Goal: Communication & Community: Connect with others

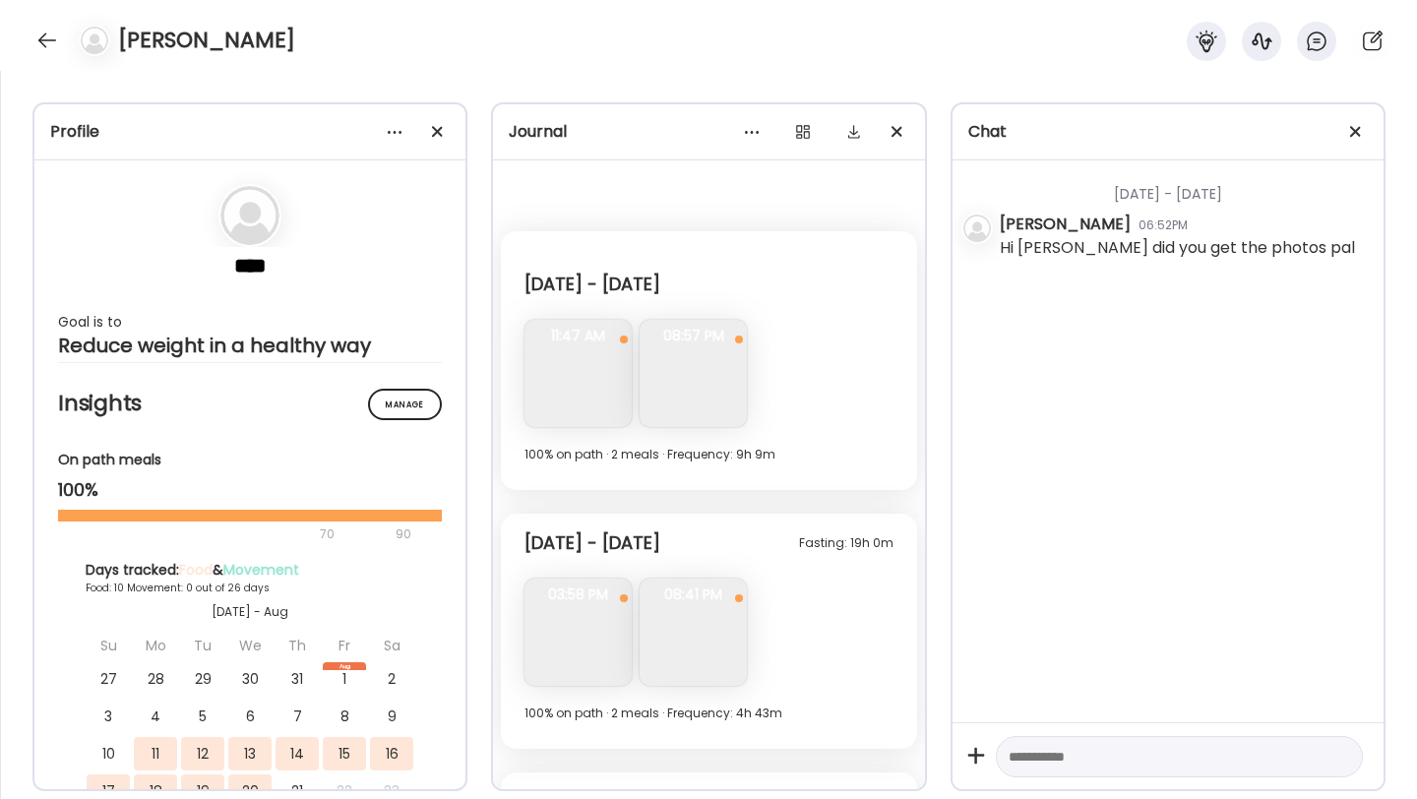
click at [44, 60] on div "[PERSON_NAME]" at bounding box center [708, 35] width 1417 height 71
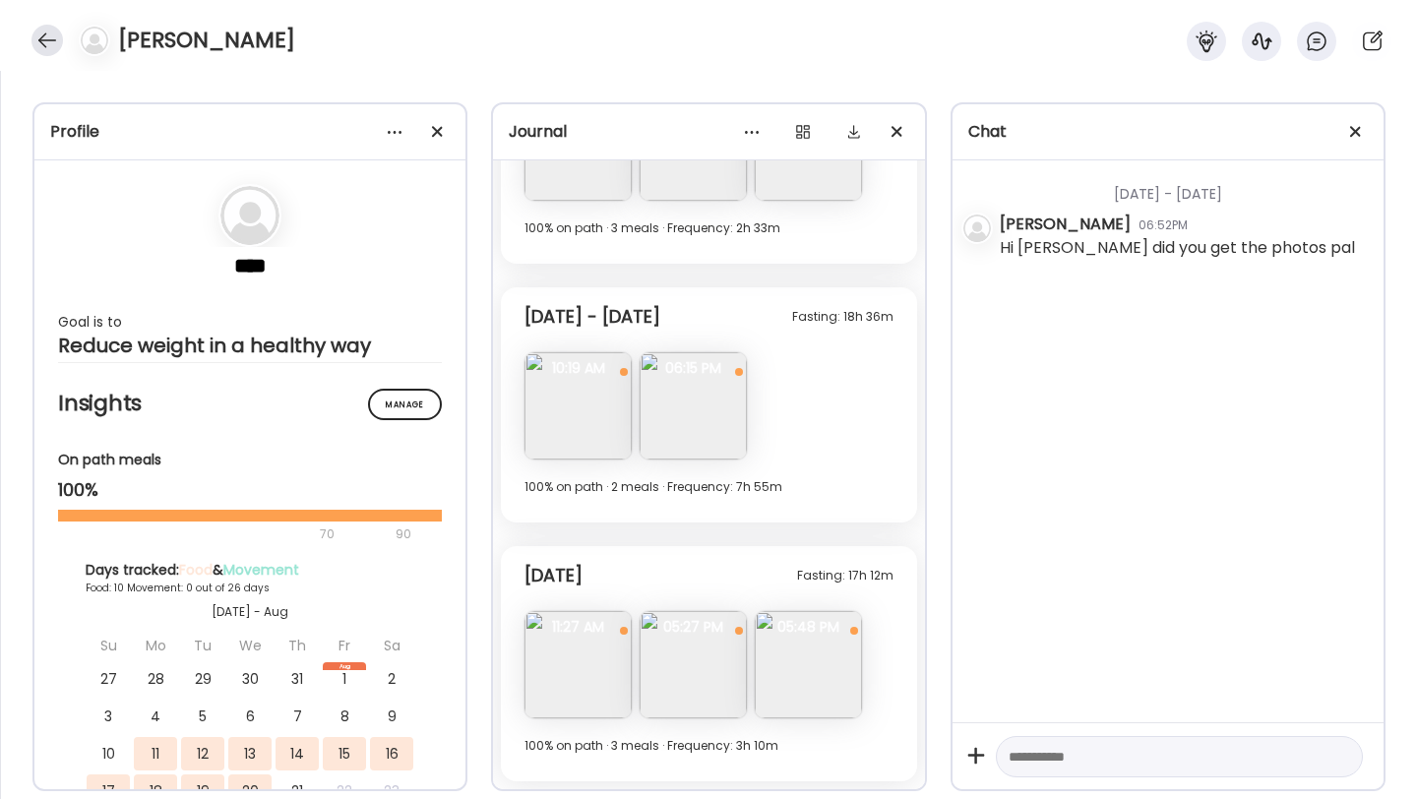
click at [47, 53] on div at bounding box center [46, 40] width 31 height 31
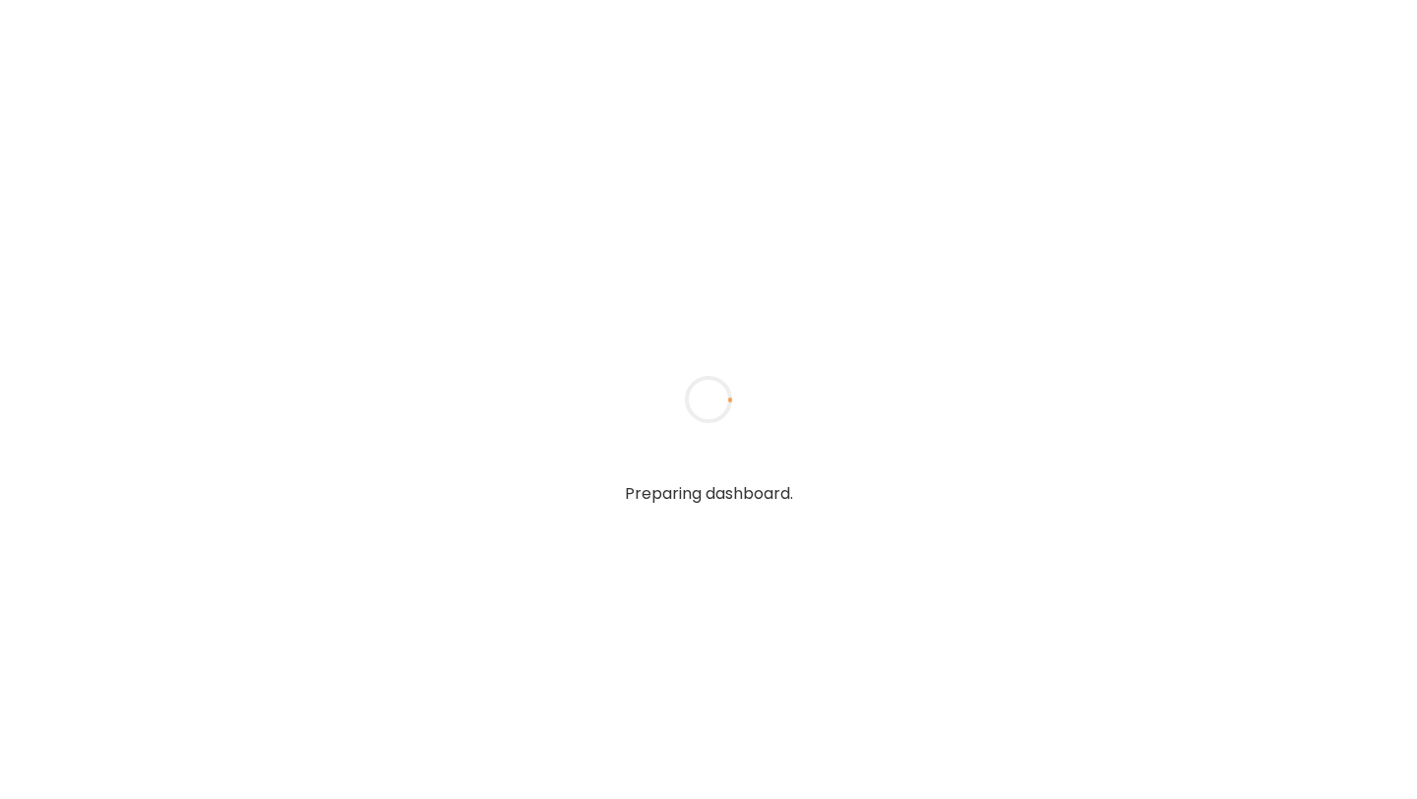
type input "**********"
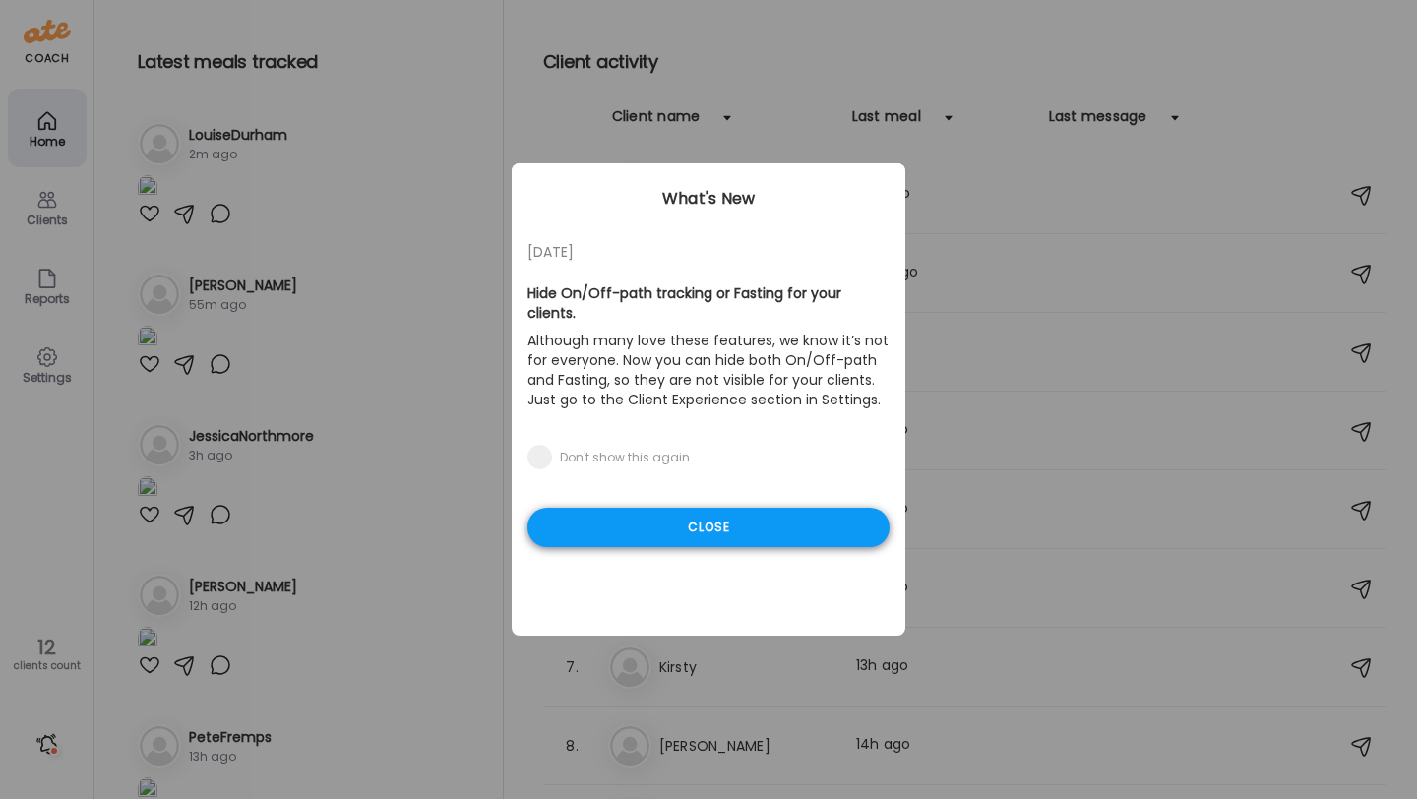
click at [665, 517] on div "Close" at bounding box center [709, 527] width 362 height 39
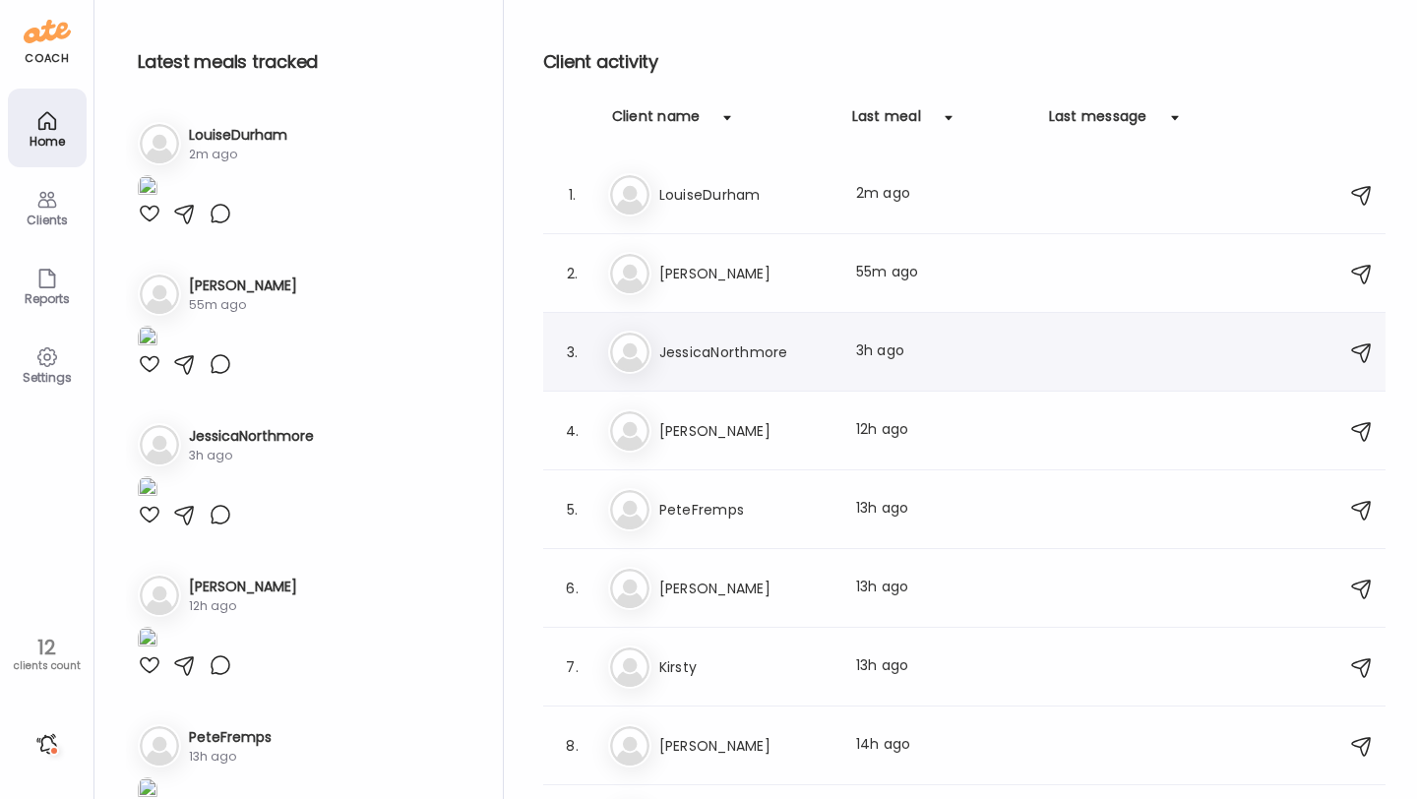
scroll to position [291, 0]
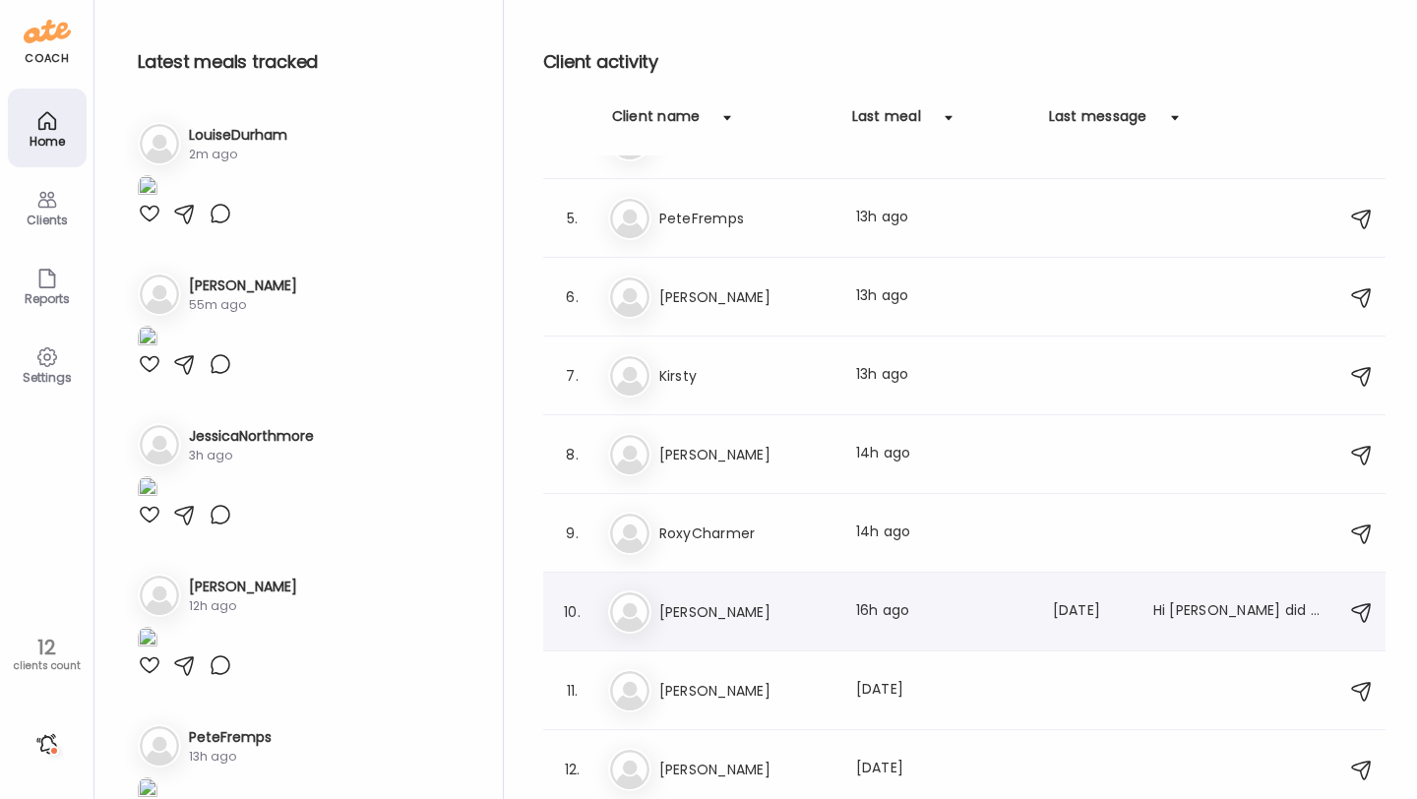
click at [768, 608] on h3 "[PERSON_NAME]" at bounding box center [745, 612] width 173 height 24
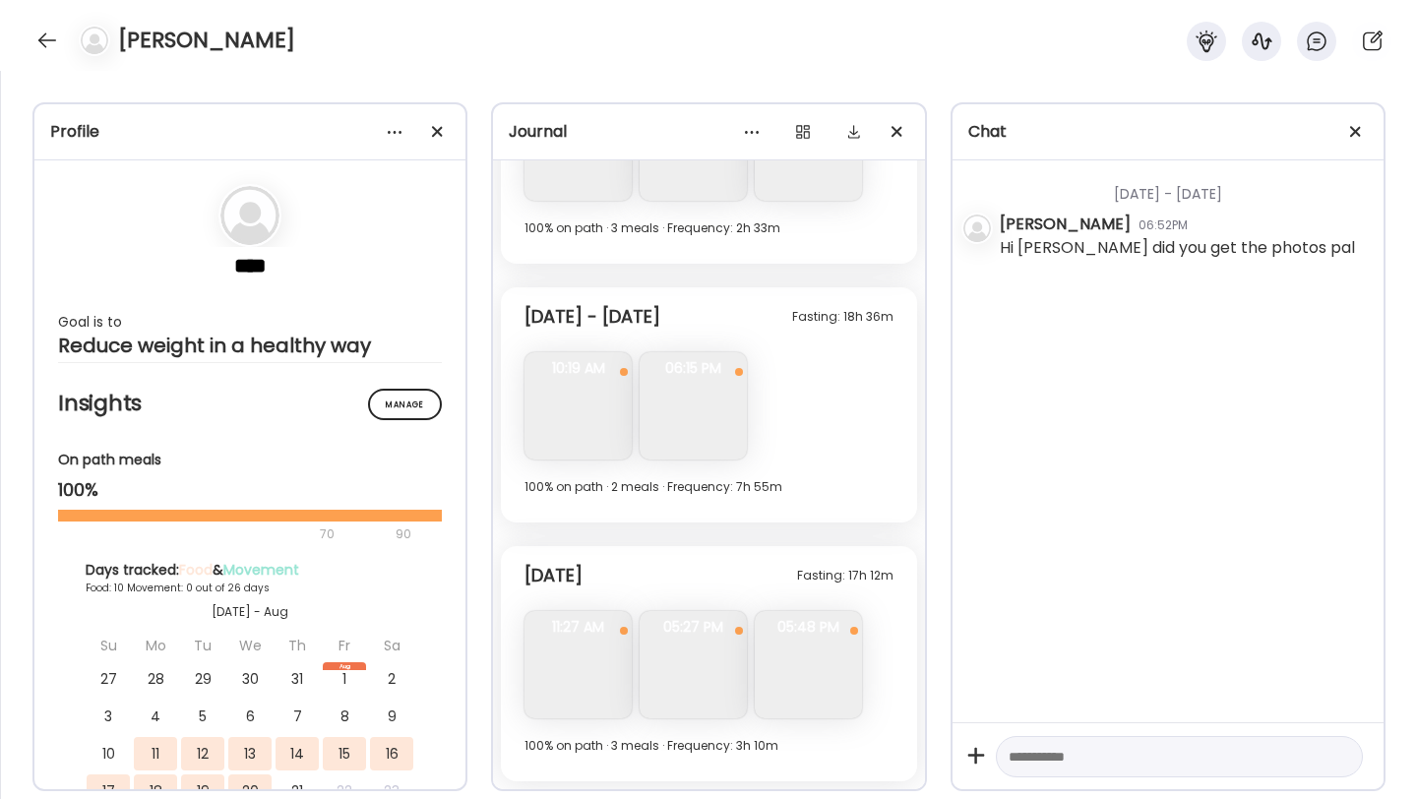
scroll to position [3692, 0]
click at [50, 44] on div at bounding box center [46, 40] width 31 height 31
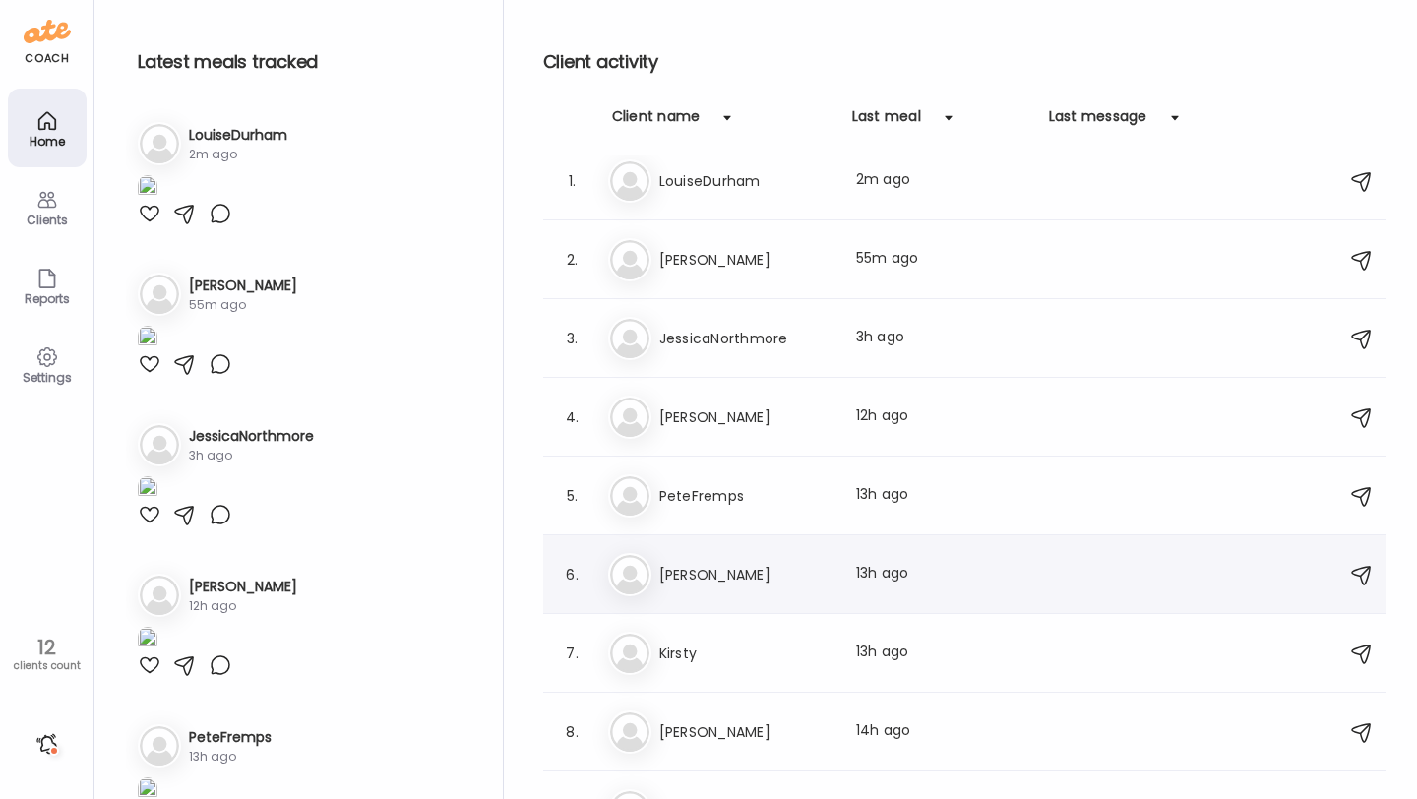
scroll to position [0, 0]
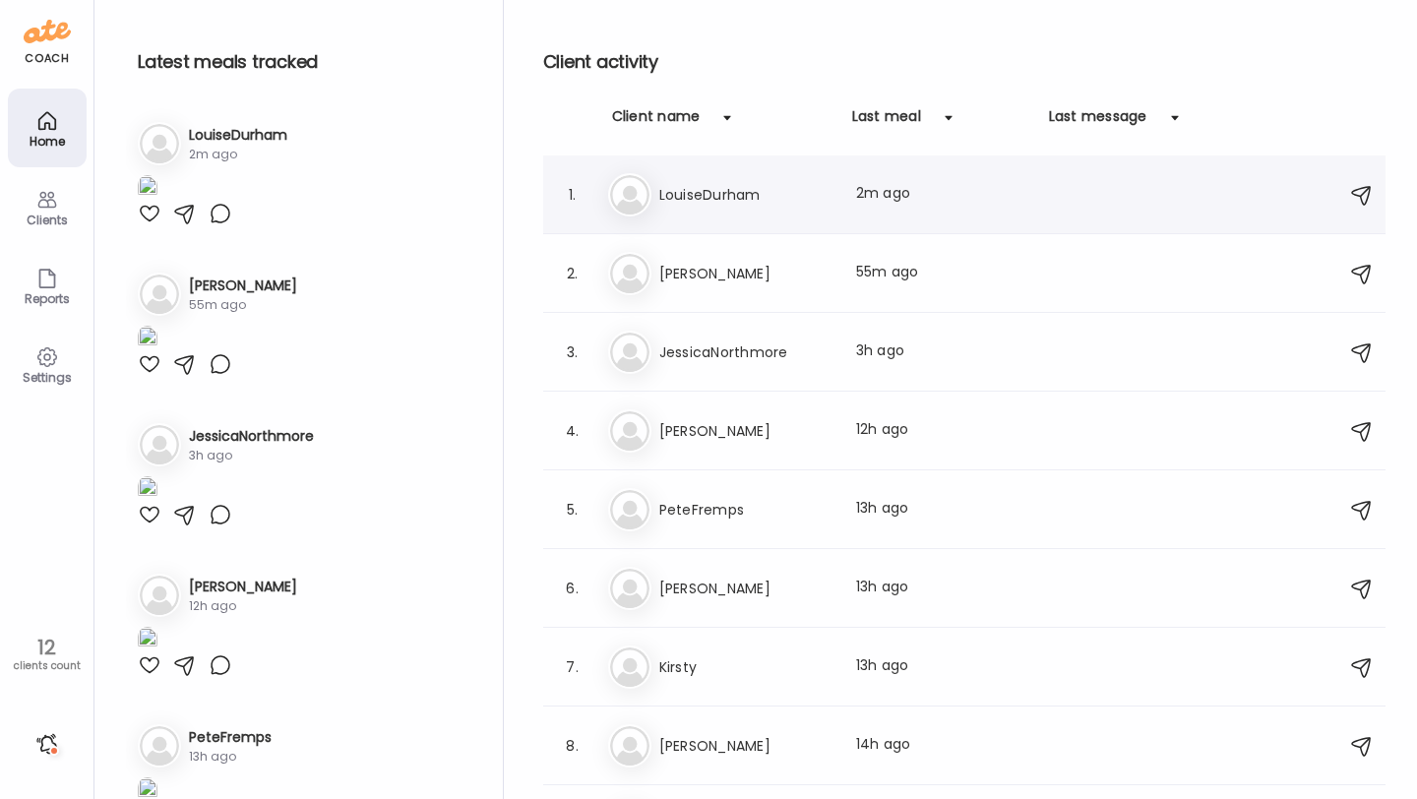
click at [717, 185] on h3 "LouiseDurham" at bounding box center [745, 195] width 173 height 24
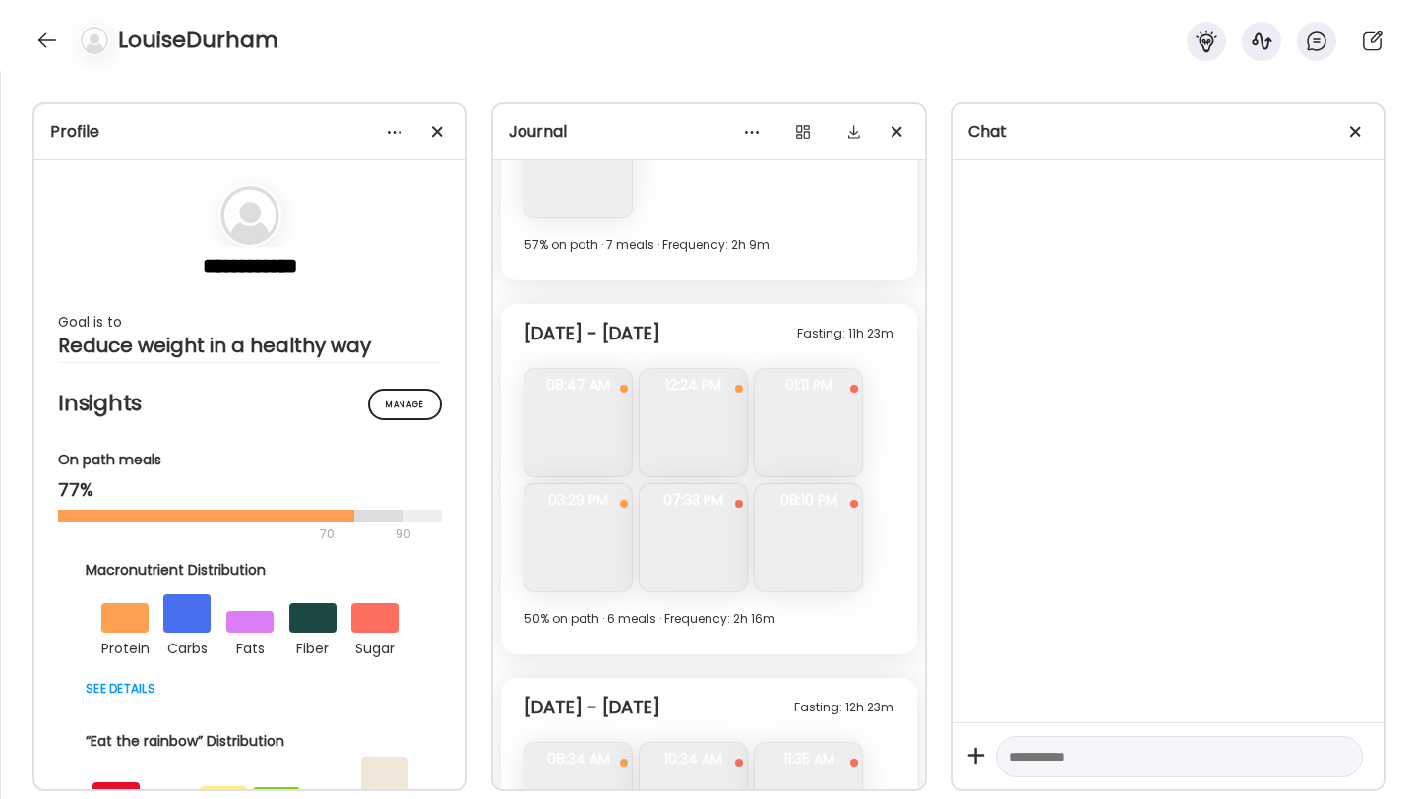
scroll to position [10409, 0]
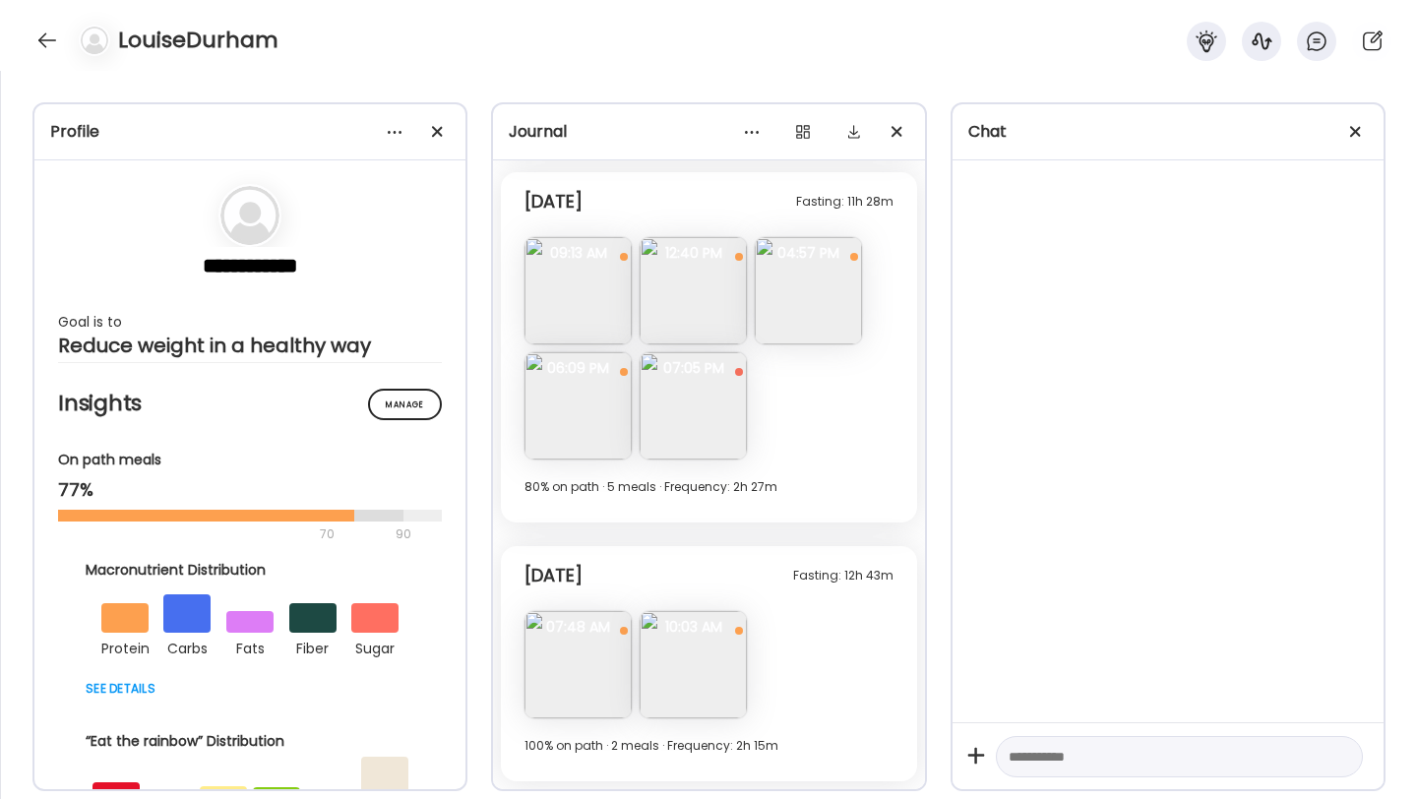
click at [605, 417] on img at bounding box center [578, 405] width 107 height 107
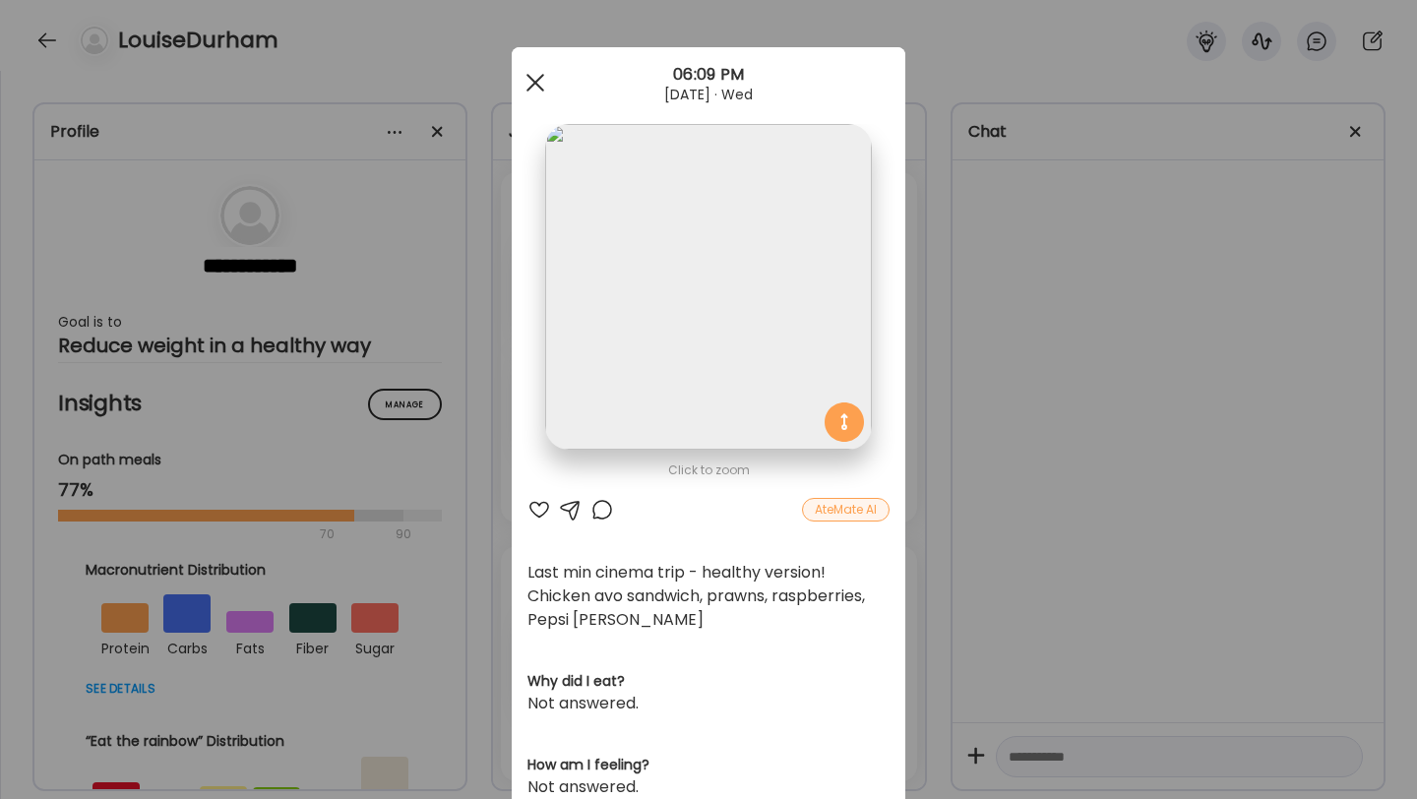
click at [530, 86] on span at bounding box center [536, 83] width 18 height 18
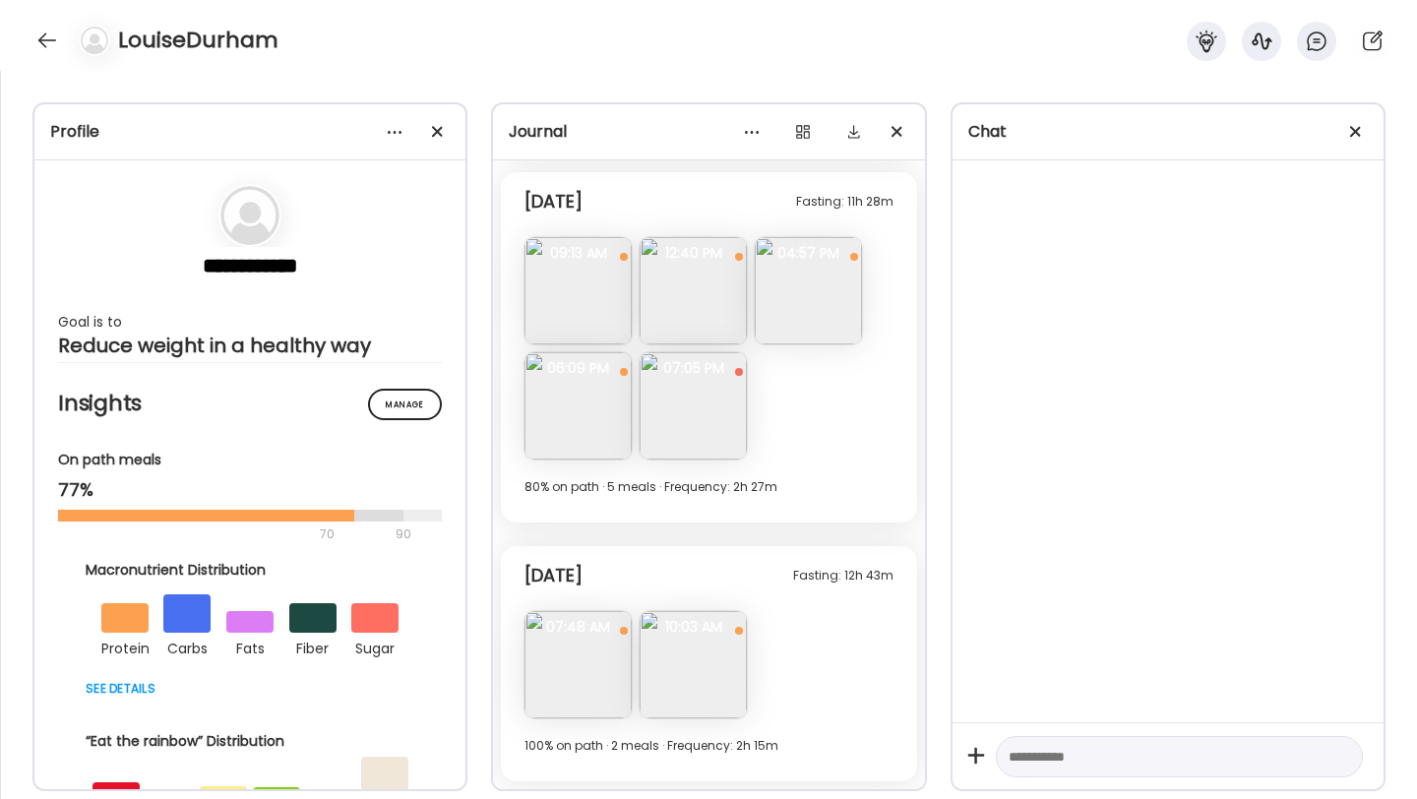
click at [714, 304] on img at bounding box center [693, 290] width 107 height 107
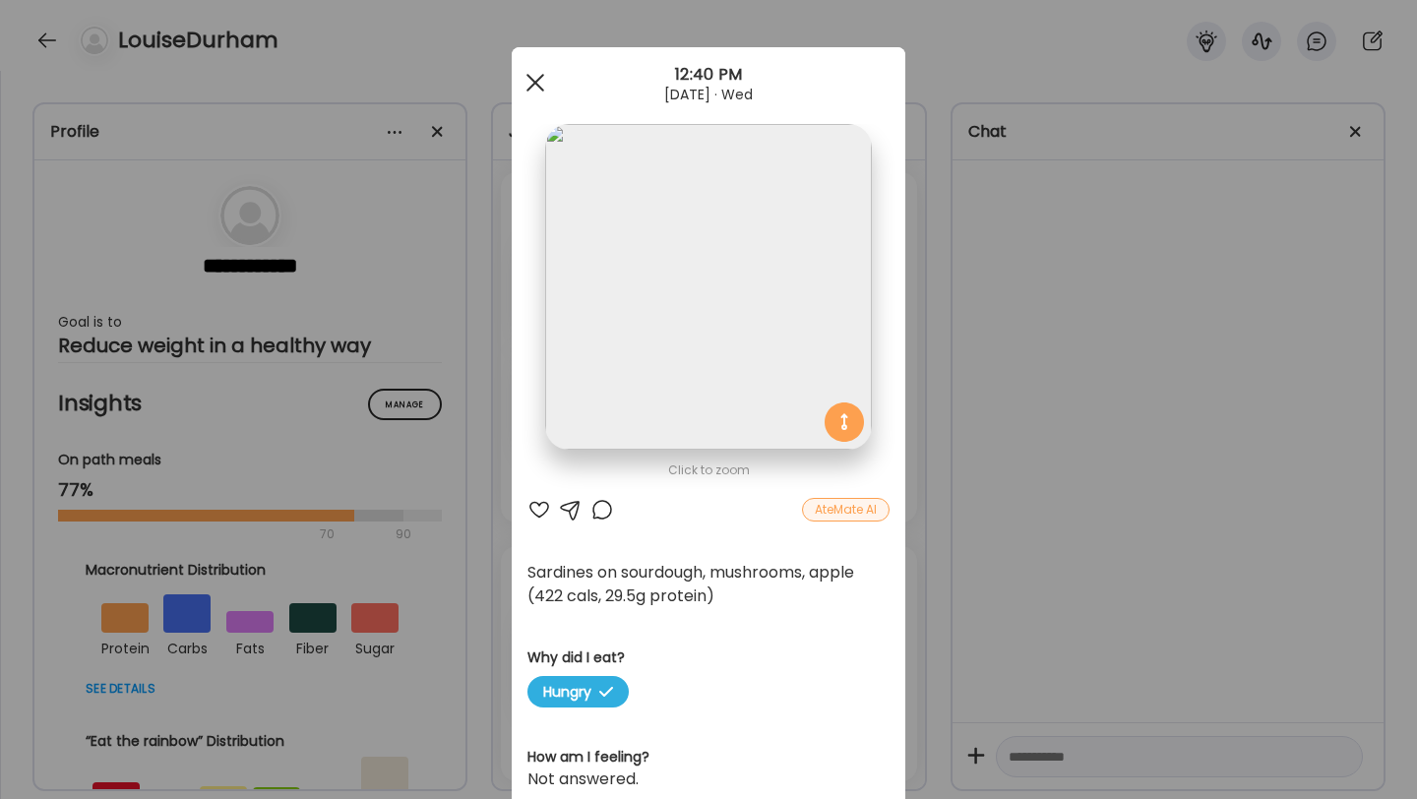
click at [533, 85] on span at bounding box center [536, 83] width 18 height 18
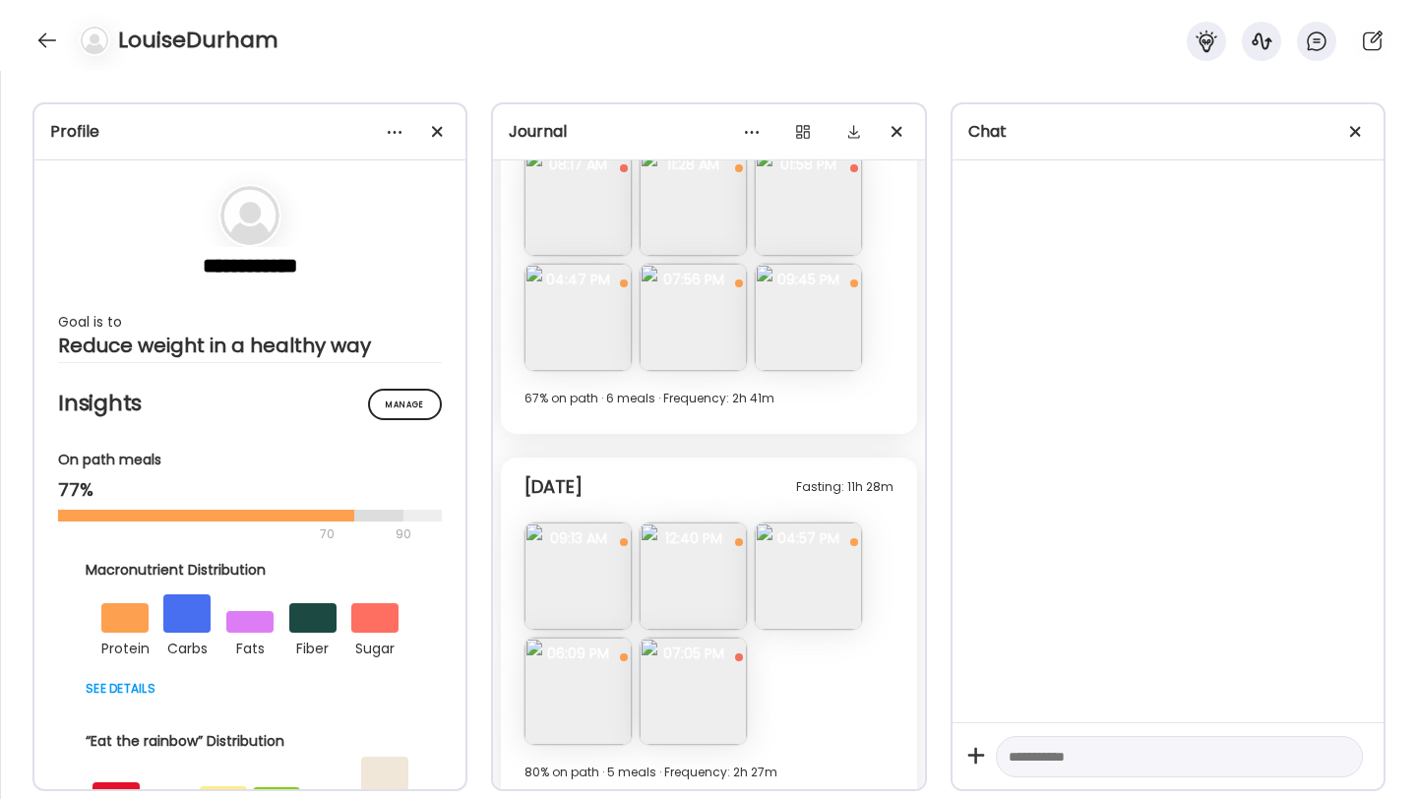
scroll to position [10114, 0]
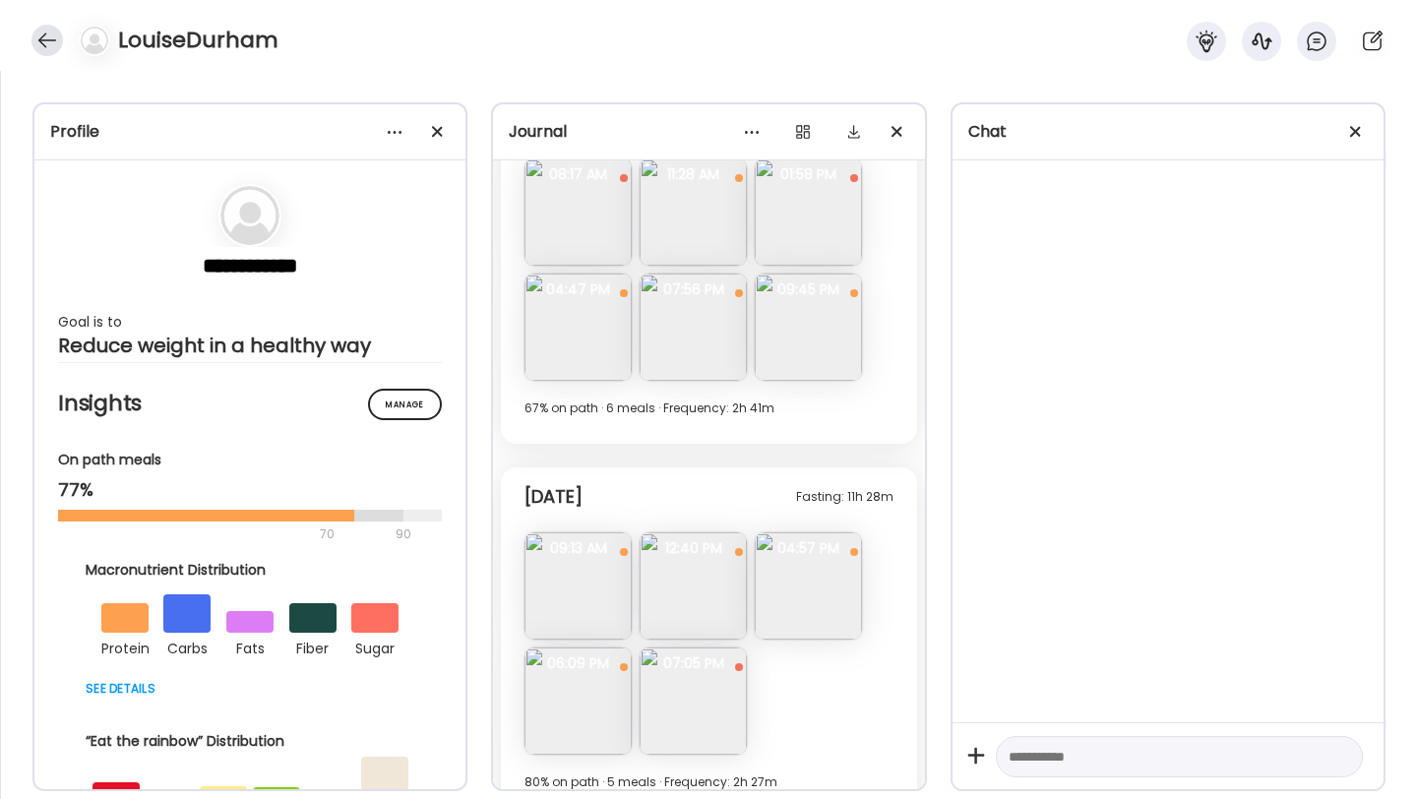
click at [39, 35] on div at bounding box center [46, 40] width 31 height 31
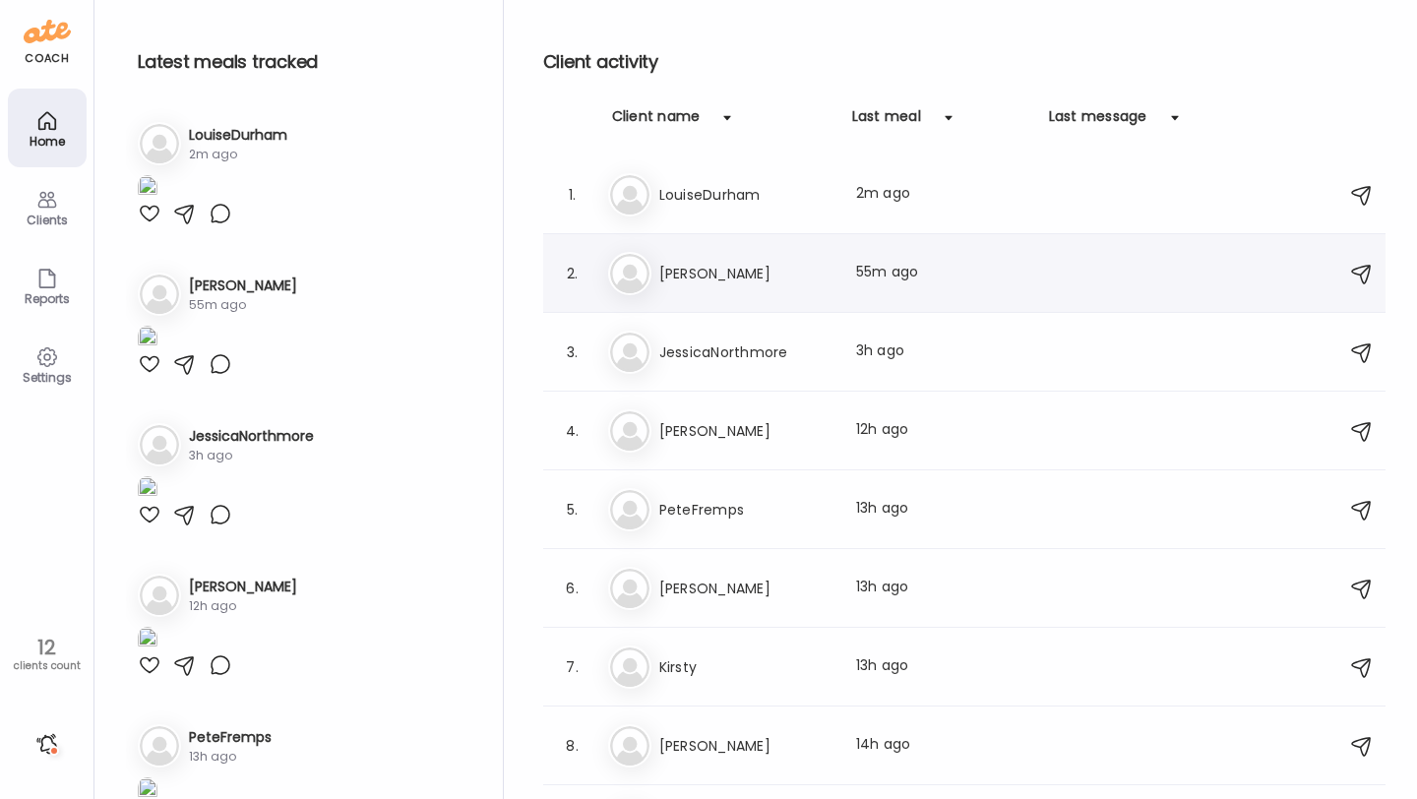
click at [691, 282] on h3 "[PERSON_NAME]" at bounding box center [745, 274] width 173 height 24
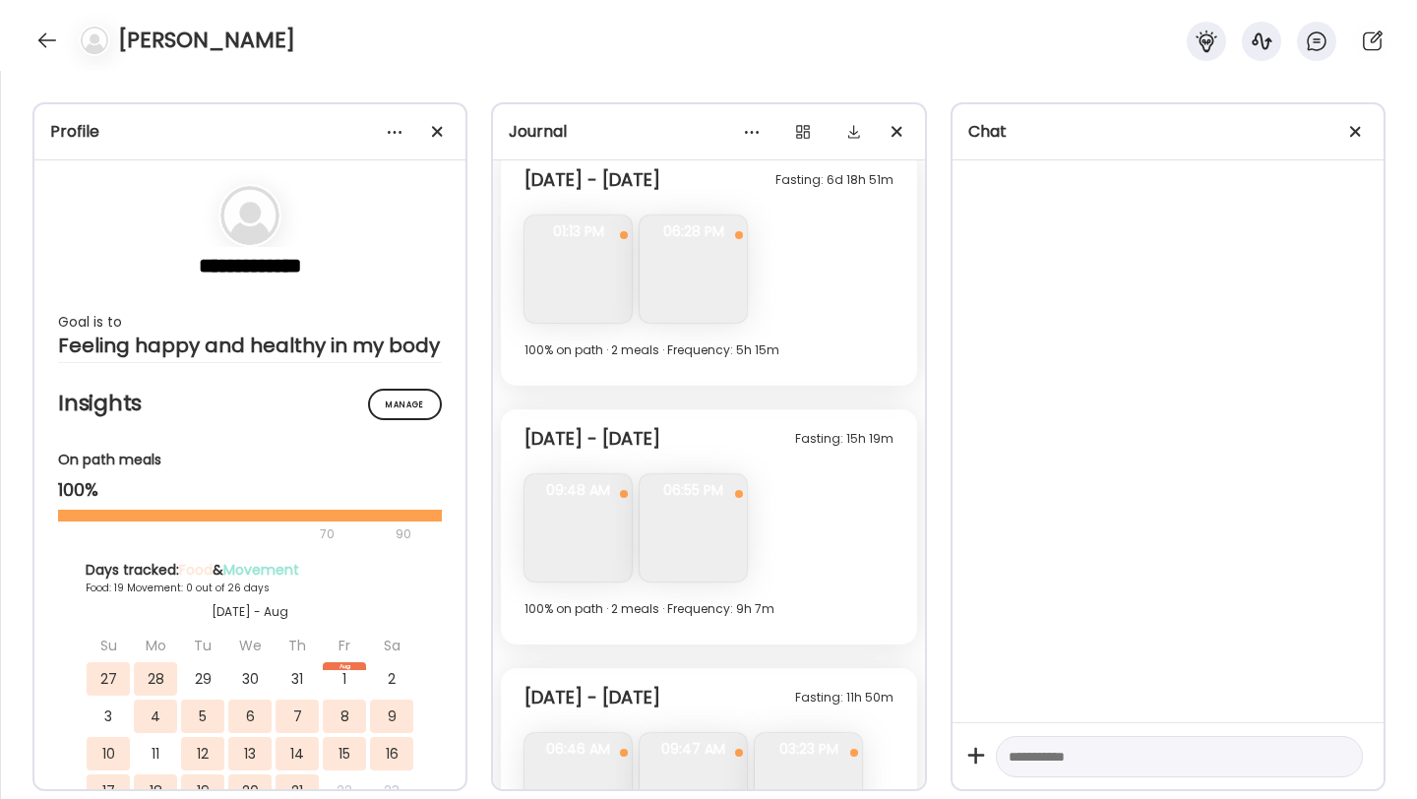
scroll to position [6495, 0]
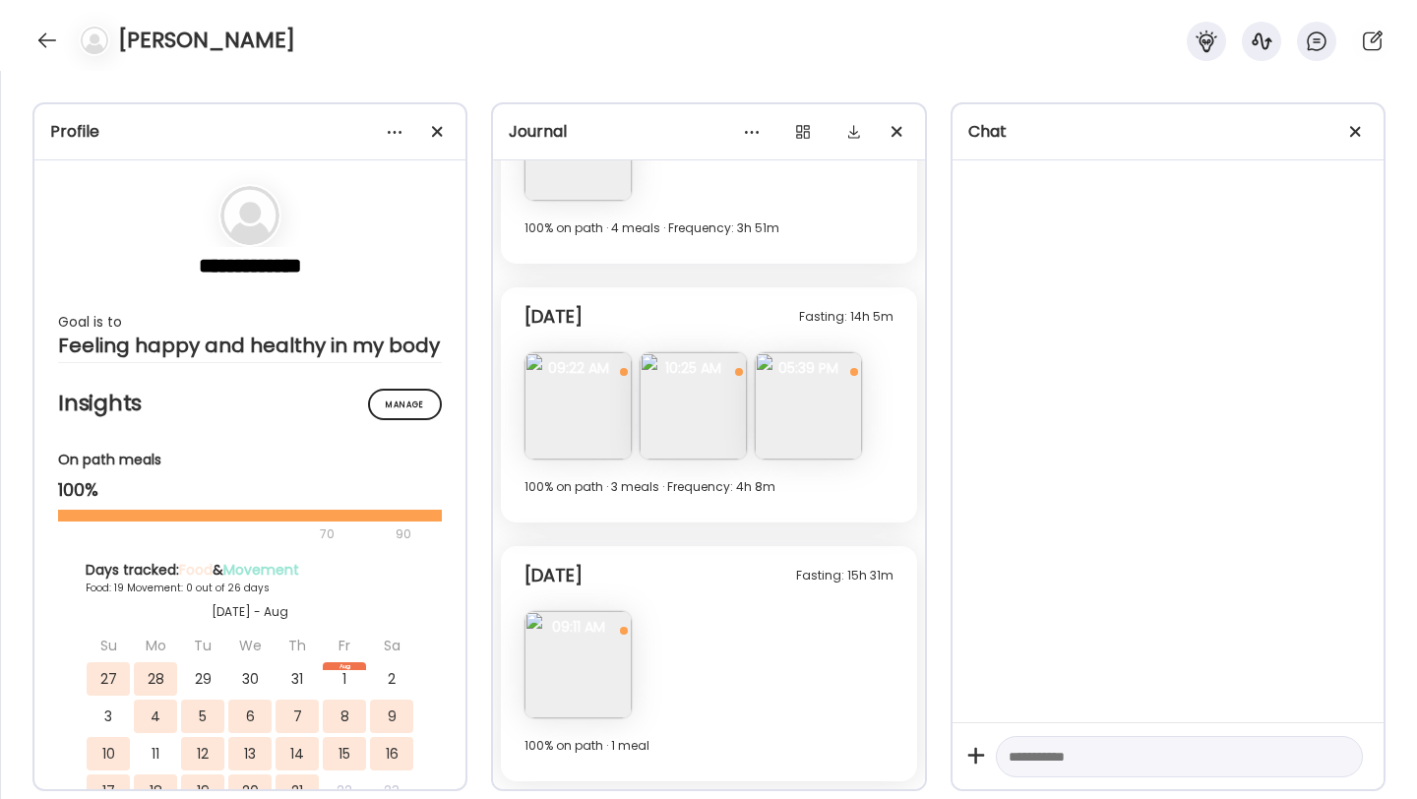
click at [564, 642] on img at bounding box center [578, 664] width 107 height 107
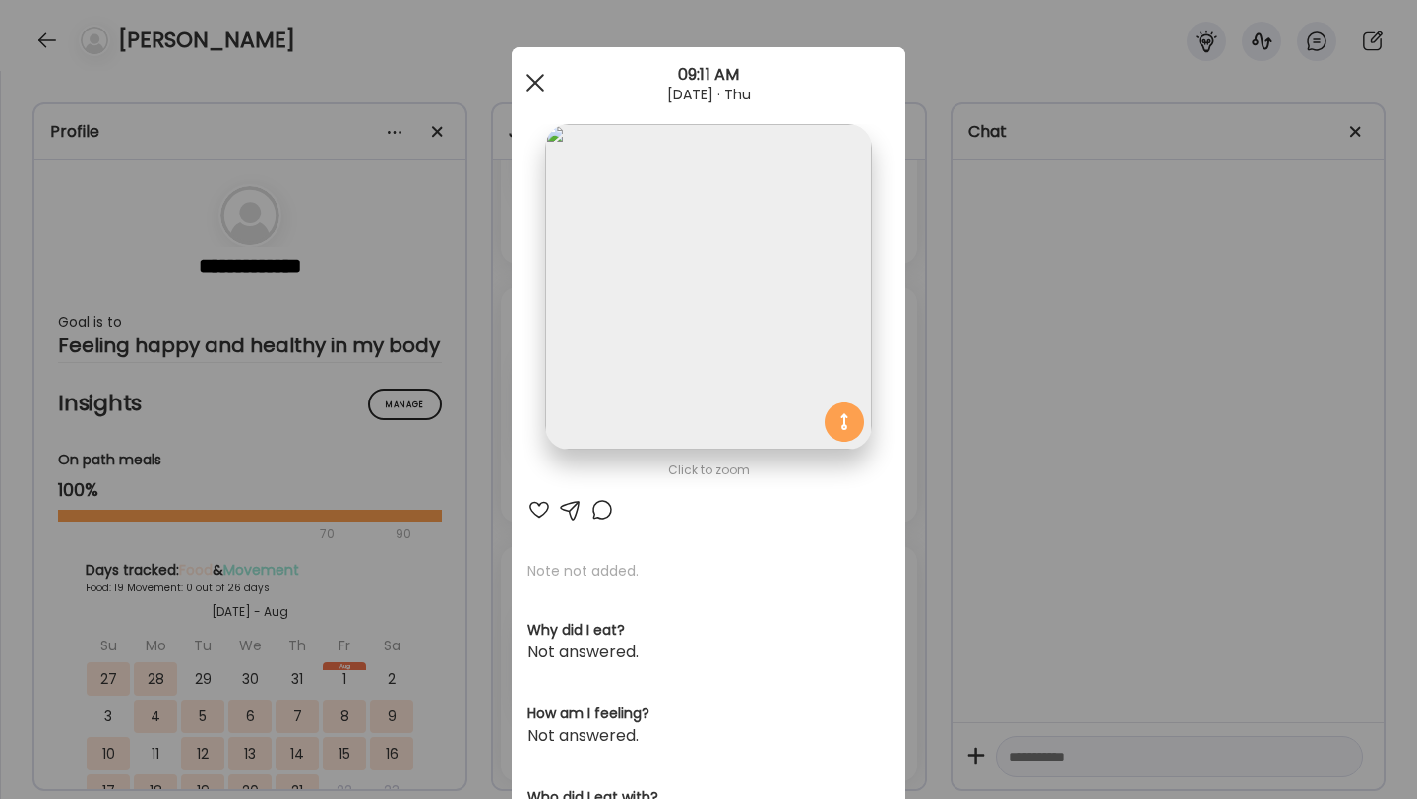
click at [527, 84] on div at bounding box center [535, 82] width 39 height 39
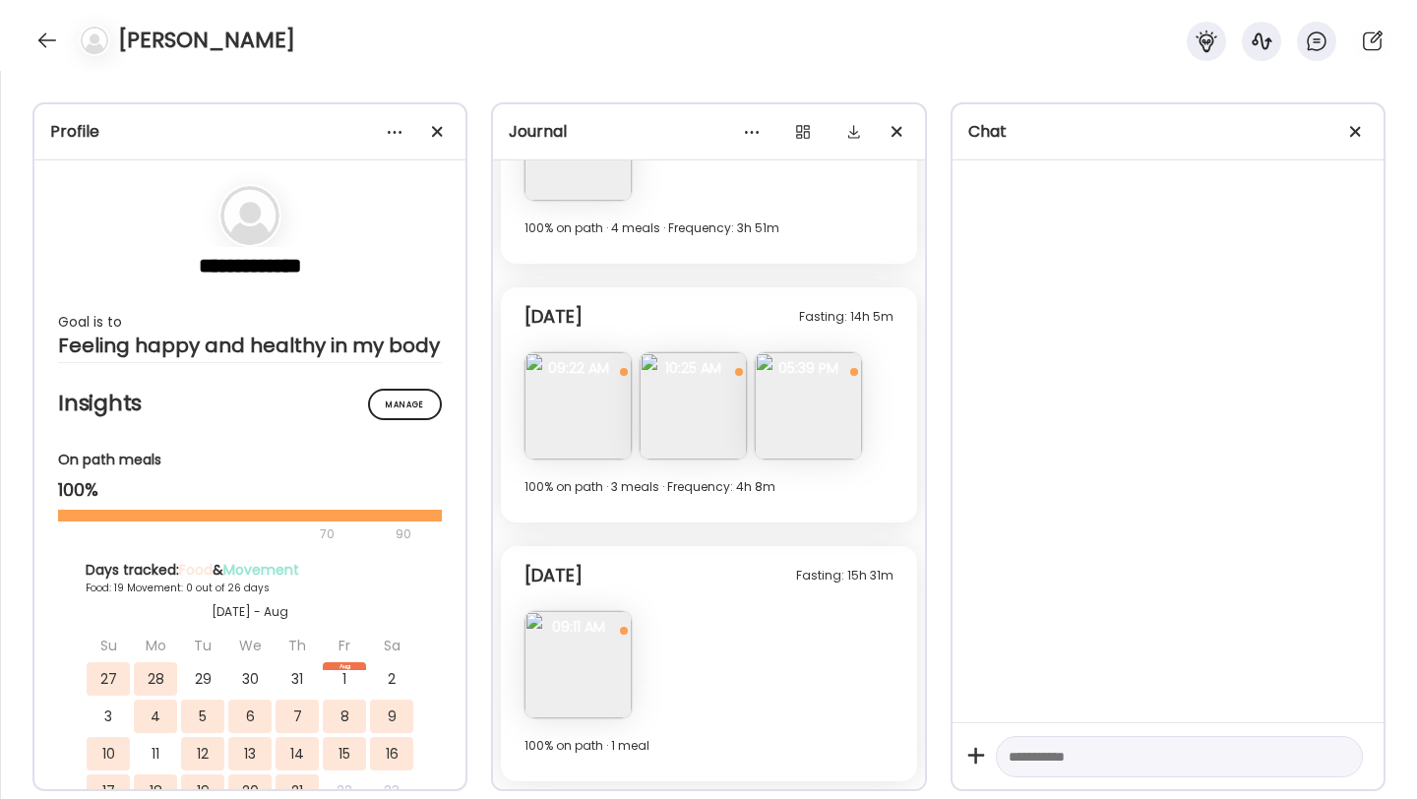
scroll to position [6471, 0]
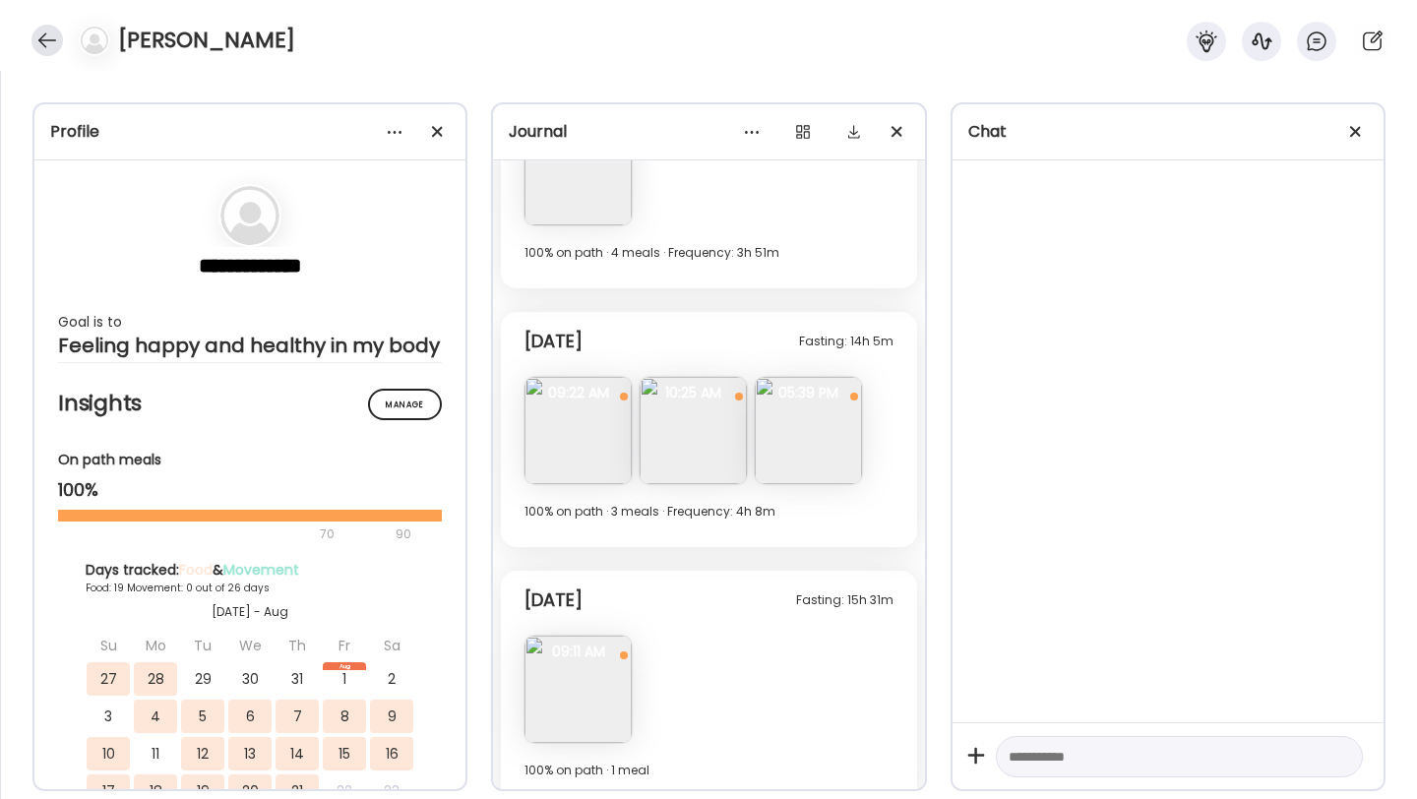
click at [46, 41] on div at bounding box center [46, 40] width 31 height 31
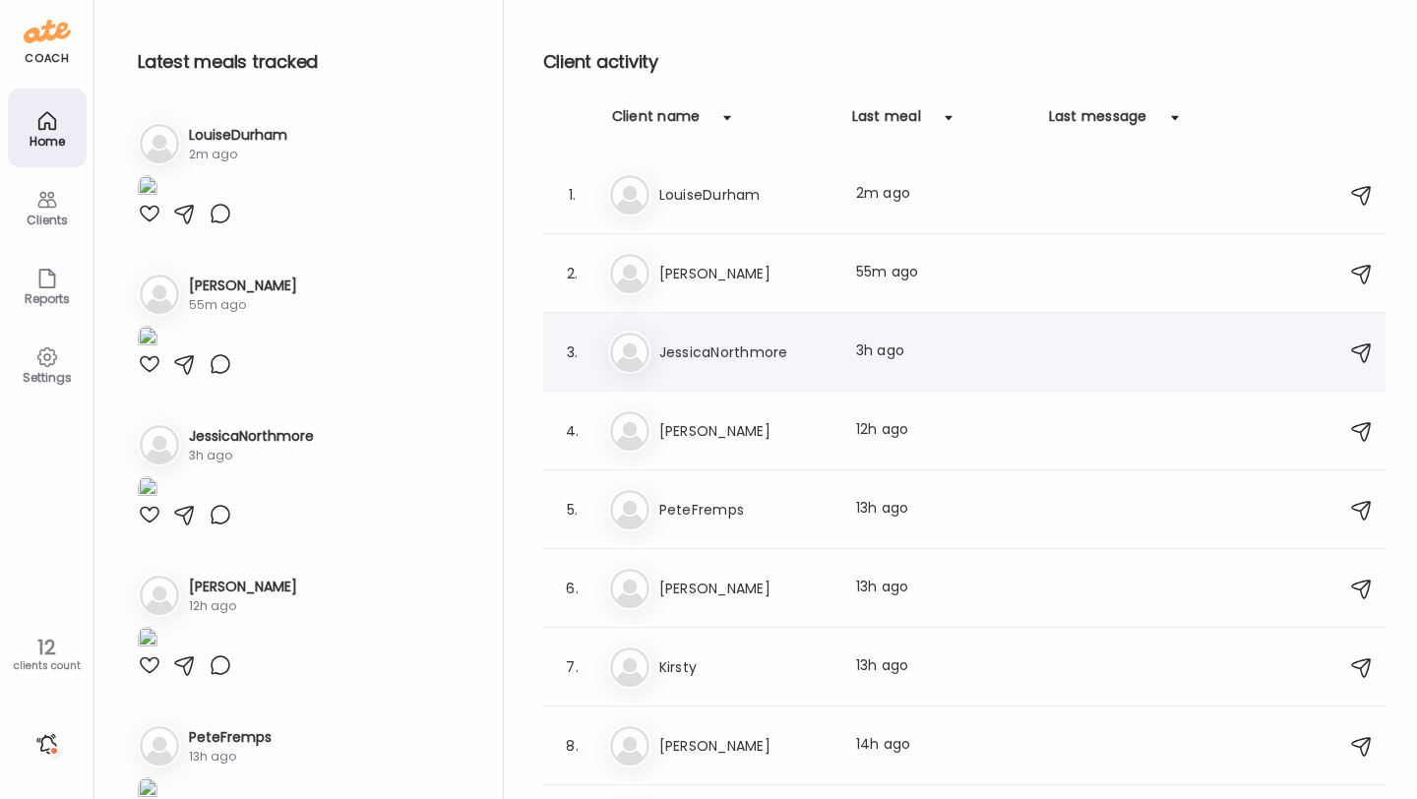
click at [738, 365] on div "Je JessicaNorthmore Last meal: 3h ago" at bounding box center [967, 352] width 718 height 43
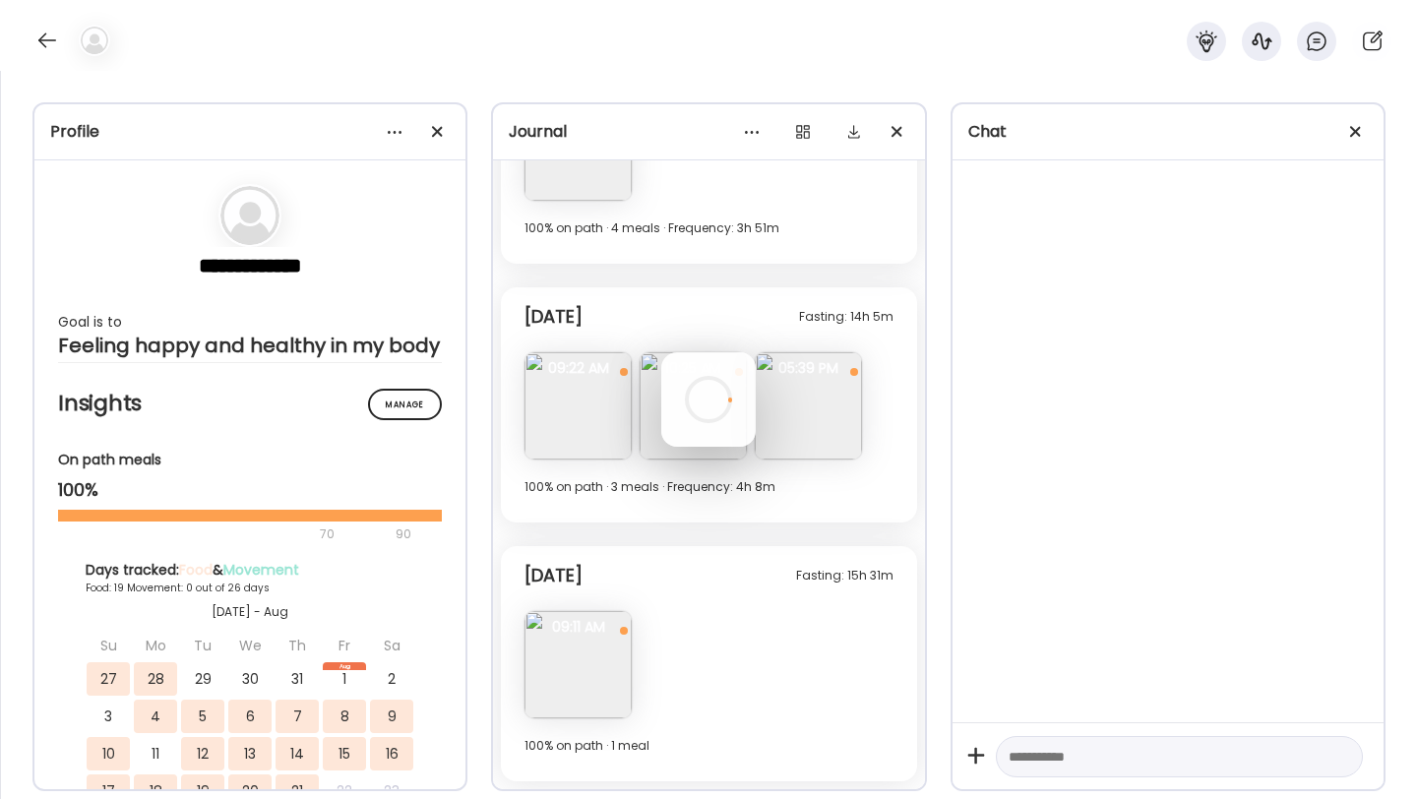
scroll to position [1267, 0]
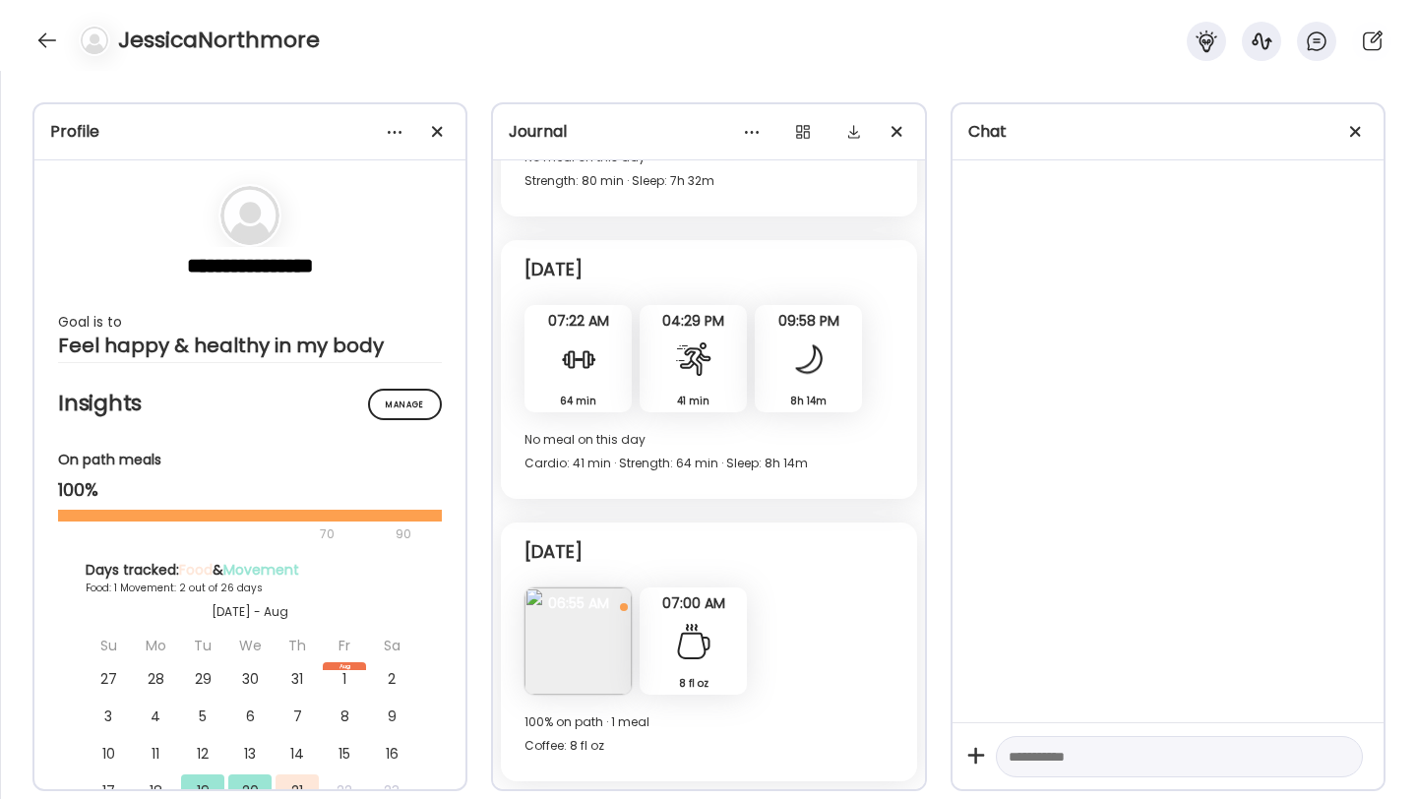
click at [593, 642] on img at bounding box center [578, 641] width 107 height 107
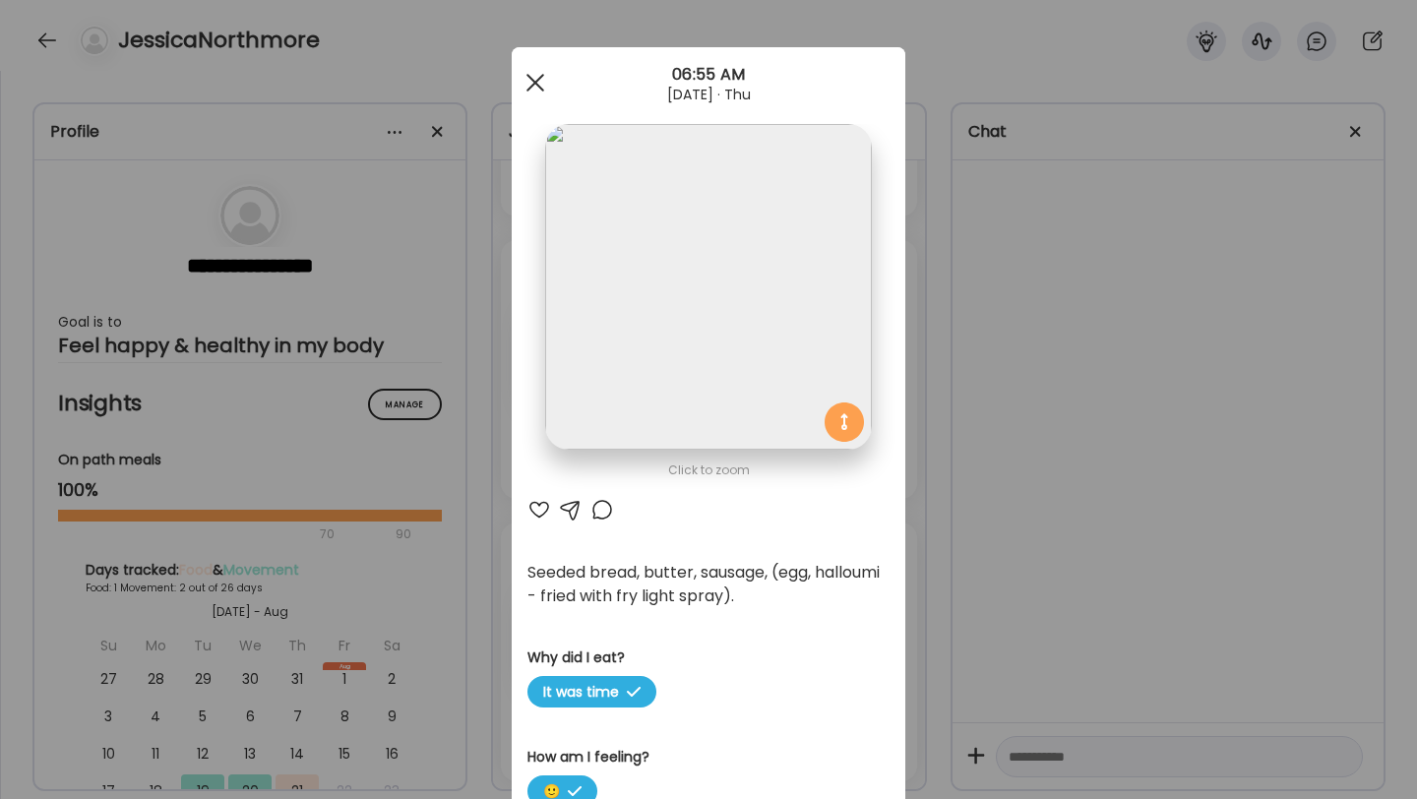
click at [528, 90] on span at bounding box center [536, 83] width 18 height 18
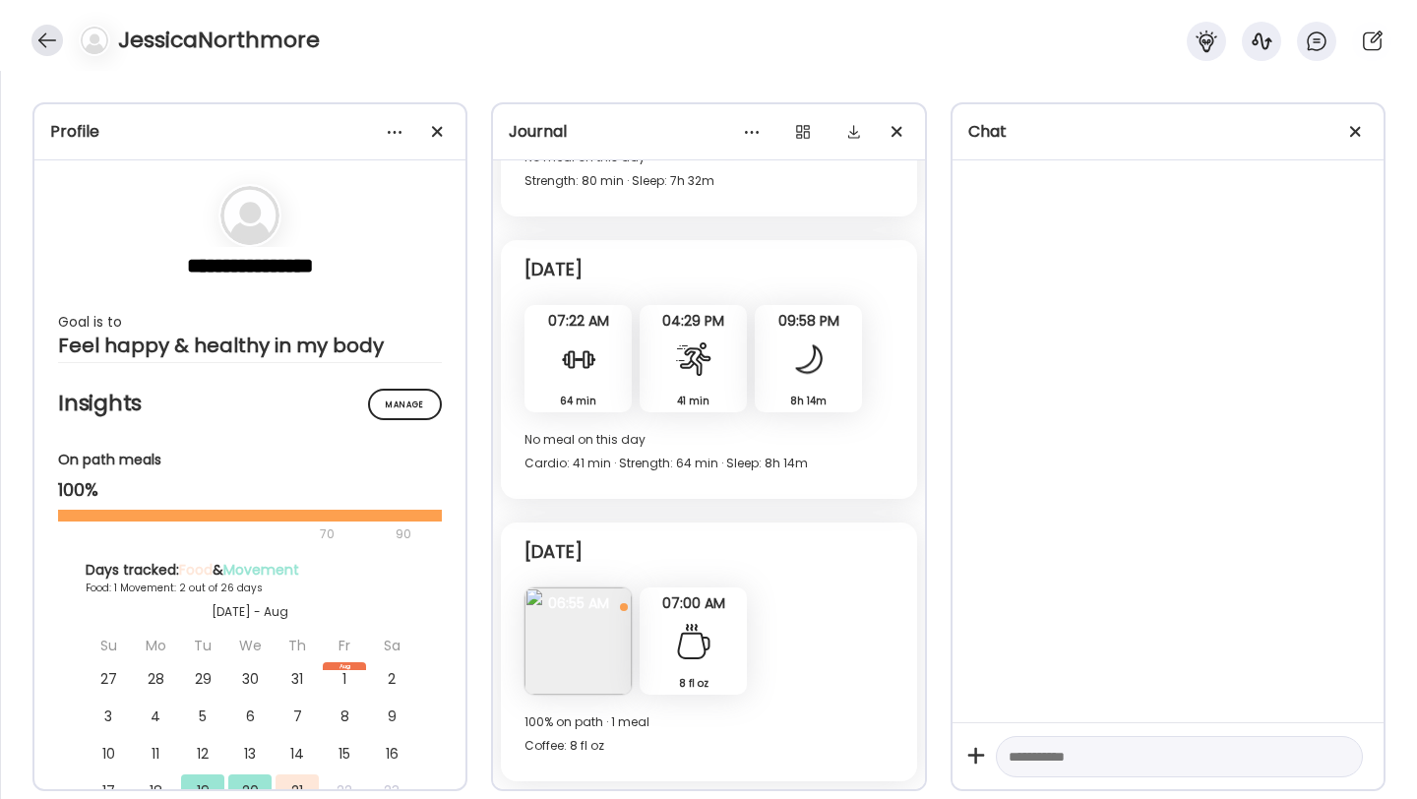
click at [42, 45] on div at bounding box center [46, 40] width 31 height 31
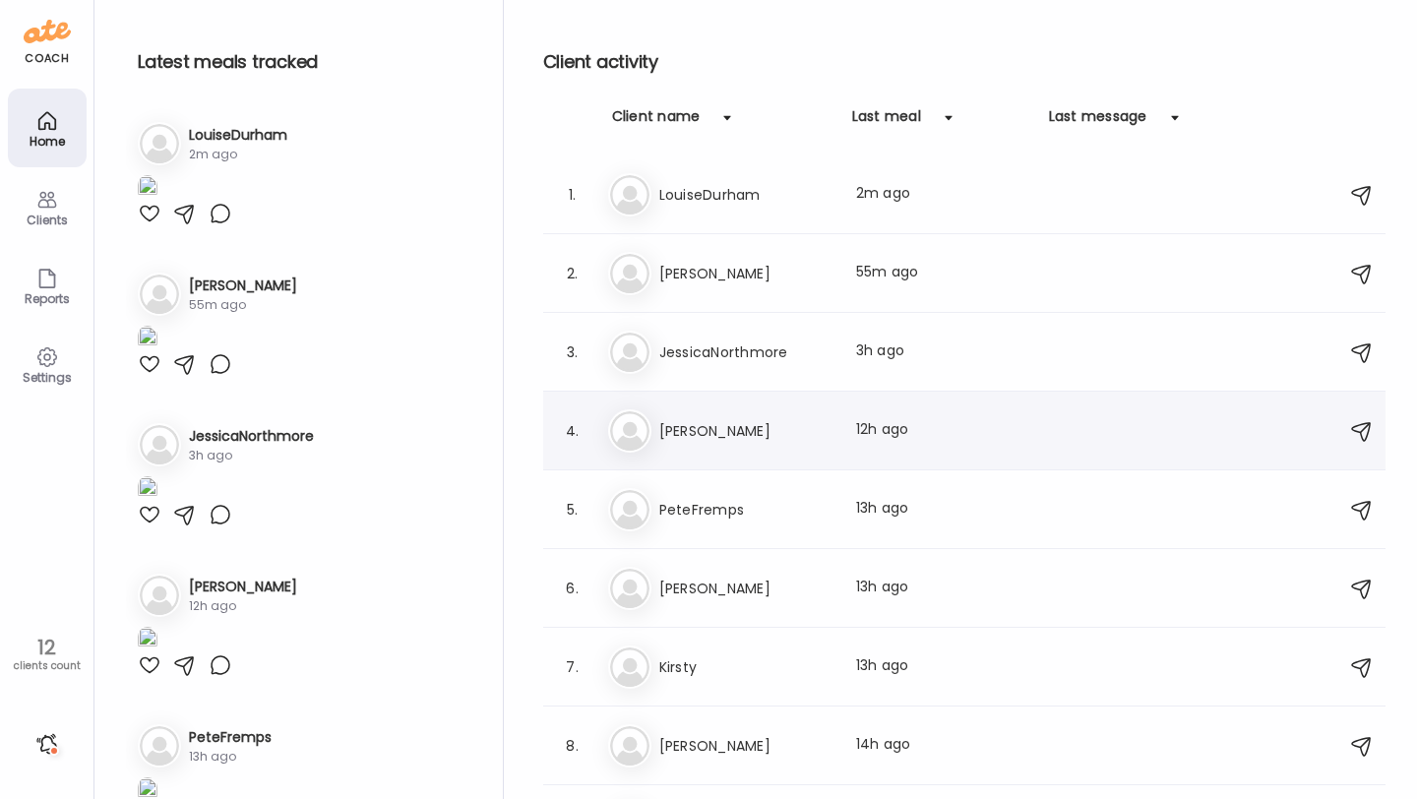
click at [735, 426] on h3 "[PERSON_NAME]" at bounding box center [745, 431] width 173 height 24
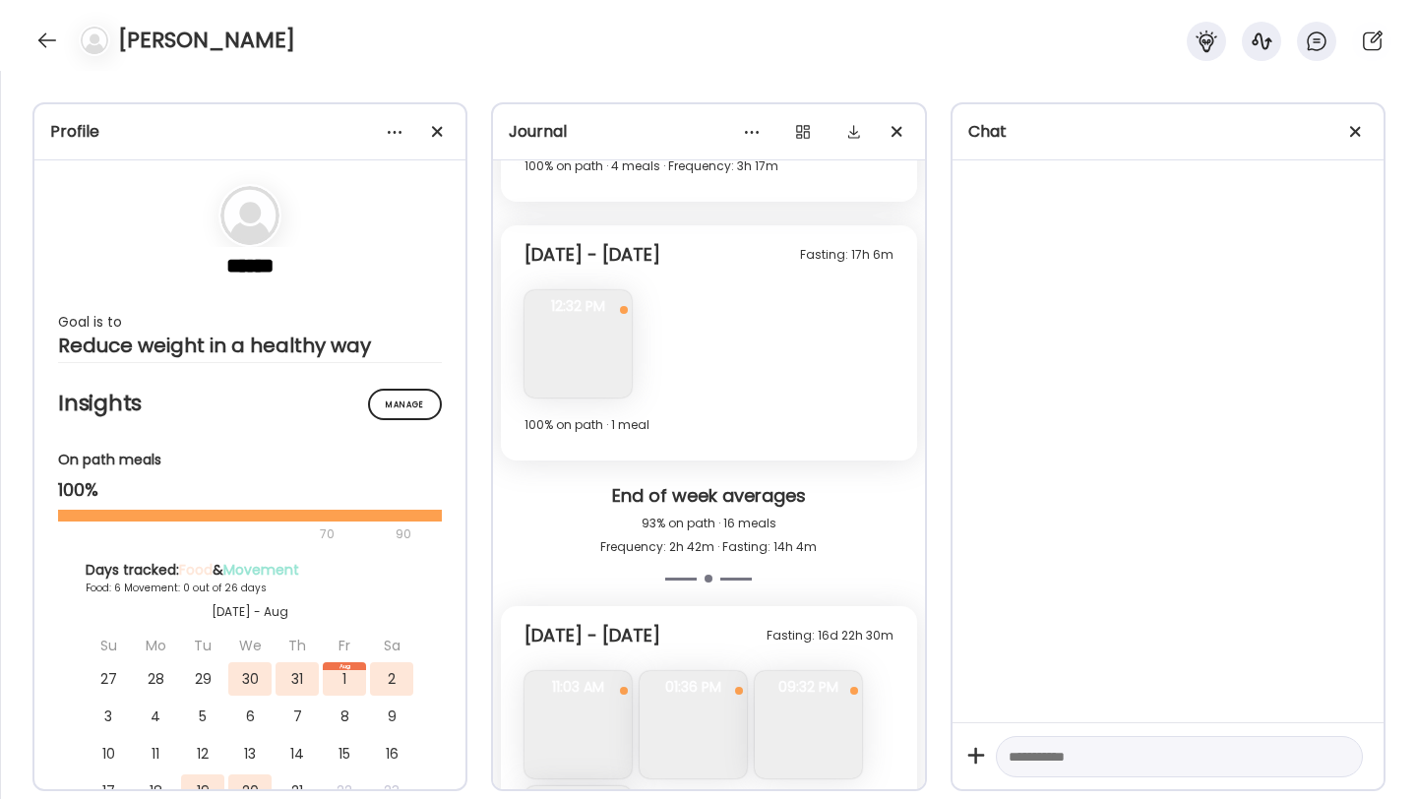
scroll to position [1701, 0]
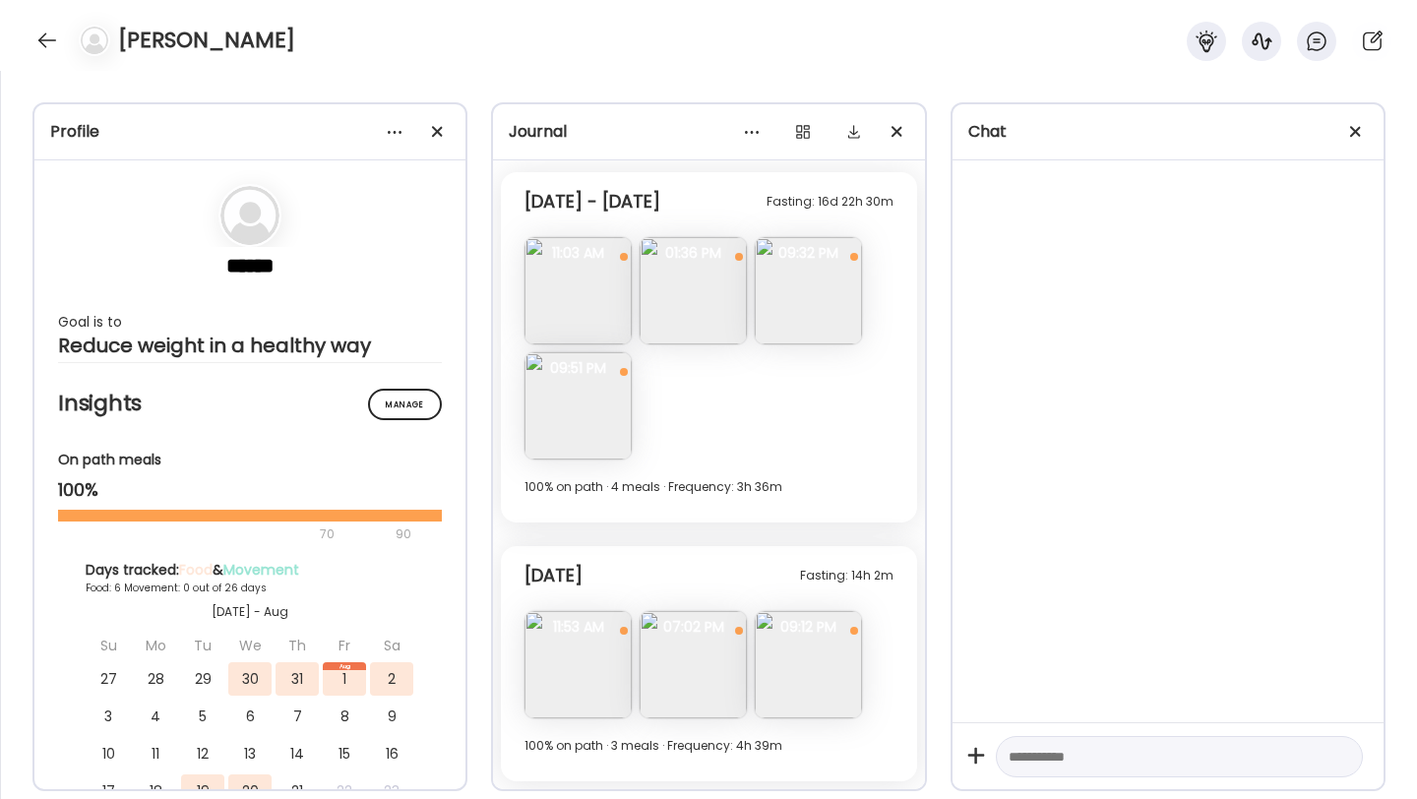
click at [570, 663] on img at bounding box center [578, 664] width 107 height 107
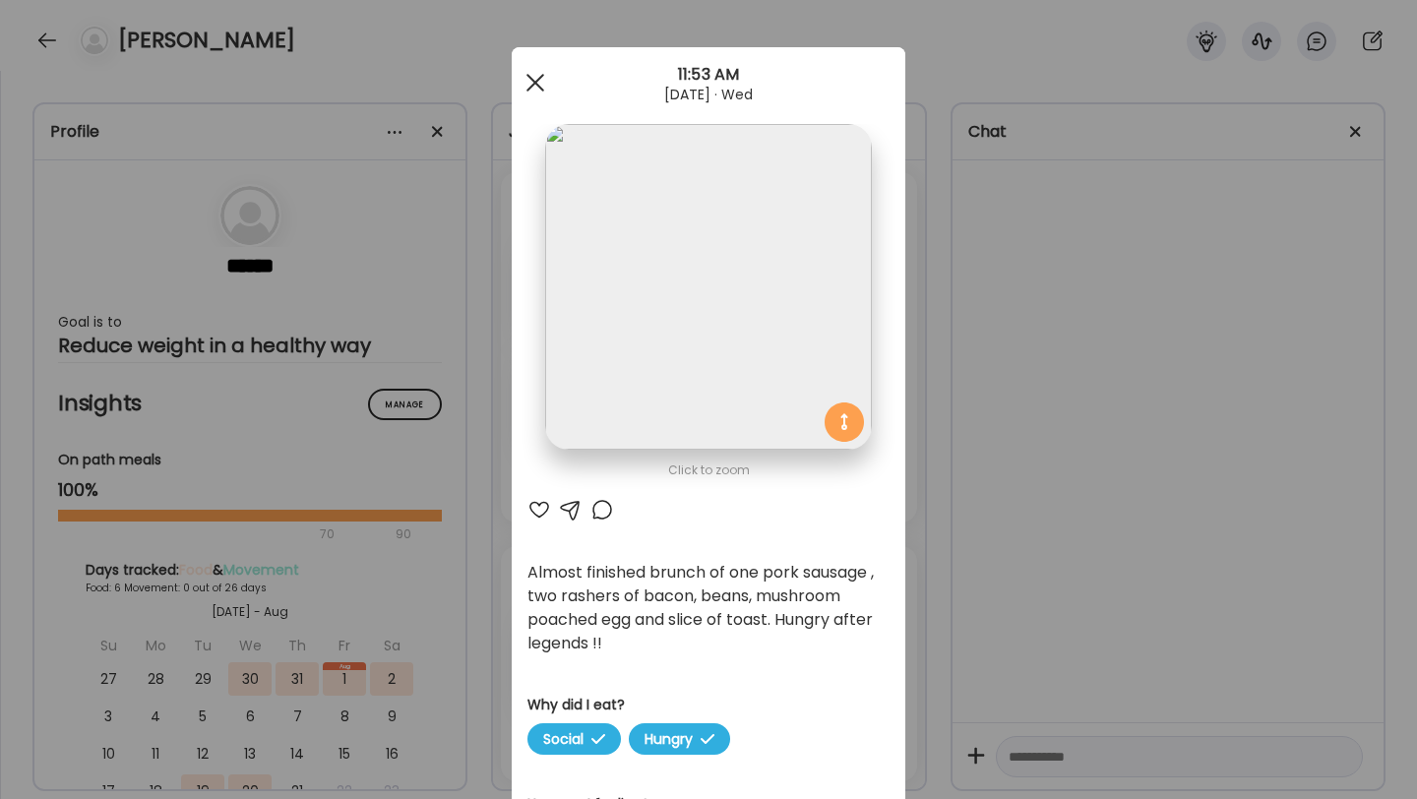
click at [534, 94] on div at bounding box center [535, 82] width 39 height 39
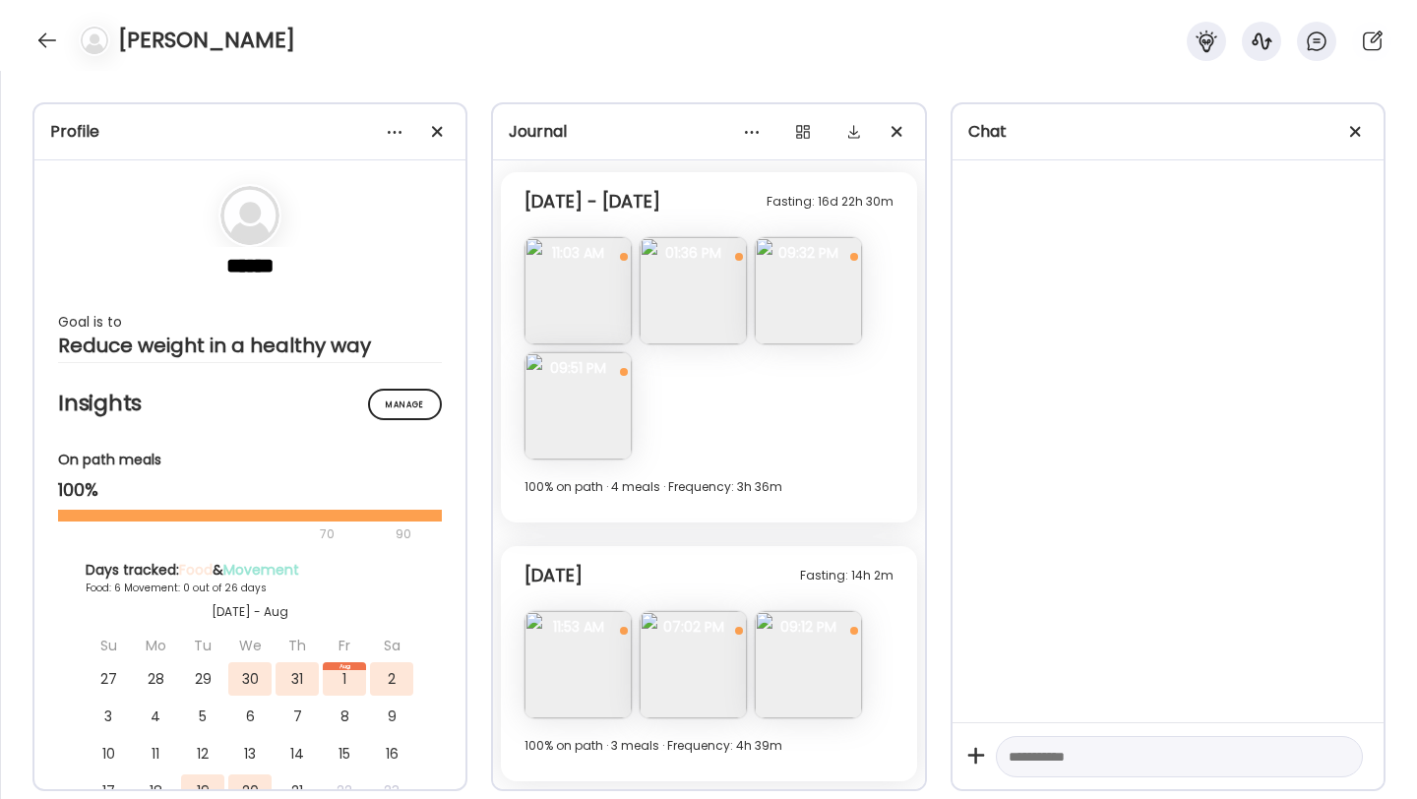
click at [718, 659] on img at bounding box center [693, 664] width 107 height 107
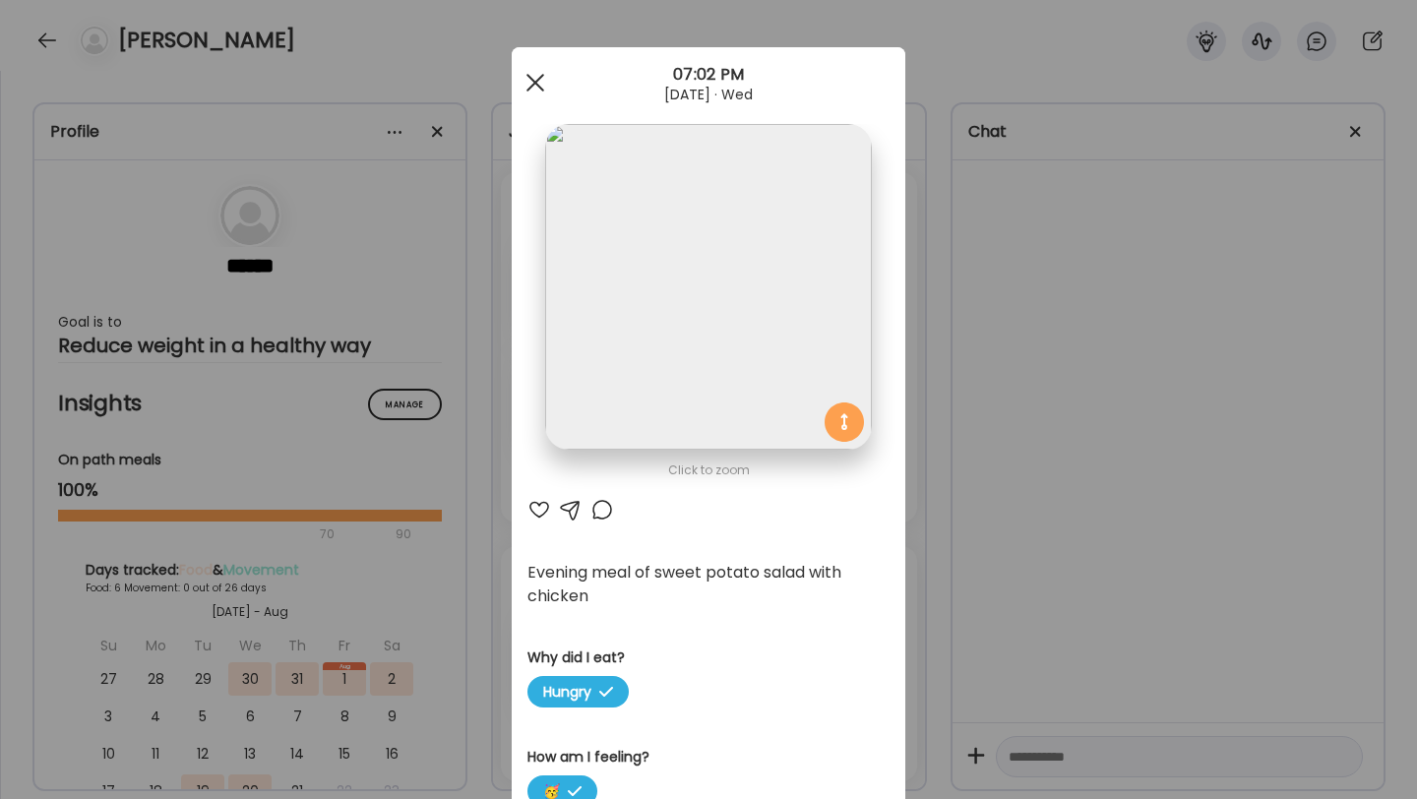
click at [530, 73] on div at bounding box center [535, 82] width 39 height 39
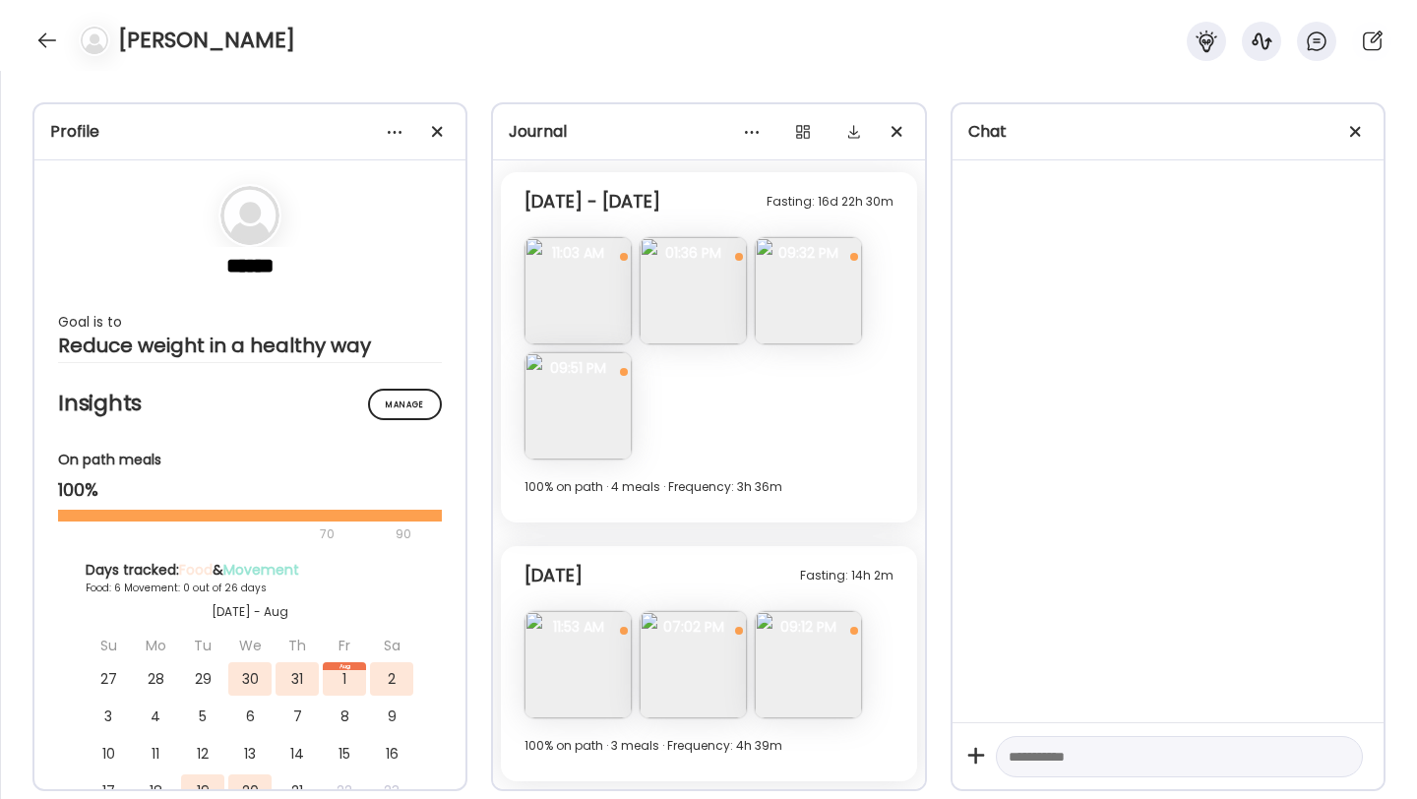
click at [821, 661] on img at bounding box center [808, 664] width 107 height 107
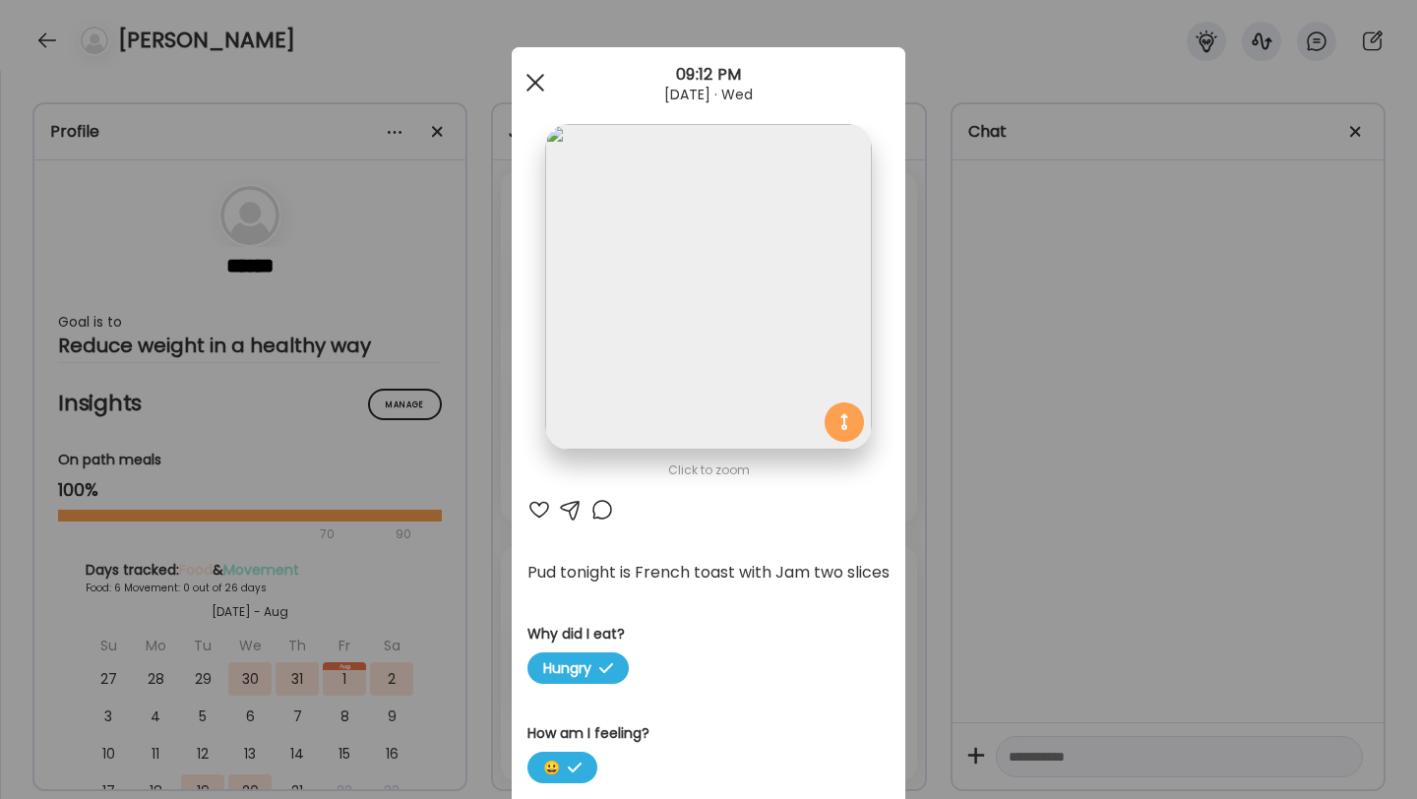
click at [530, 84] on div at bounding box center [535, 82] width 39 height 39
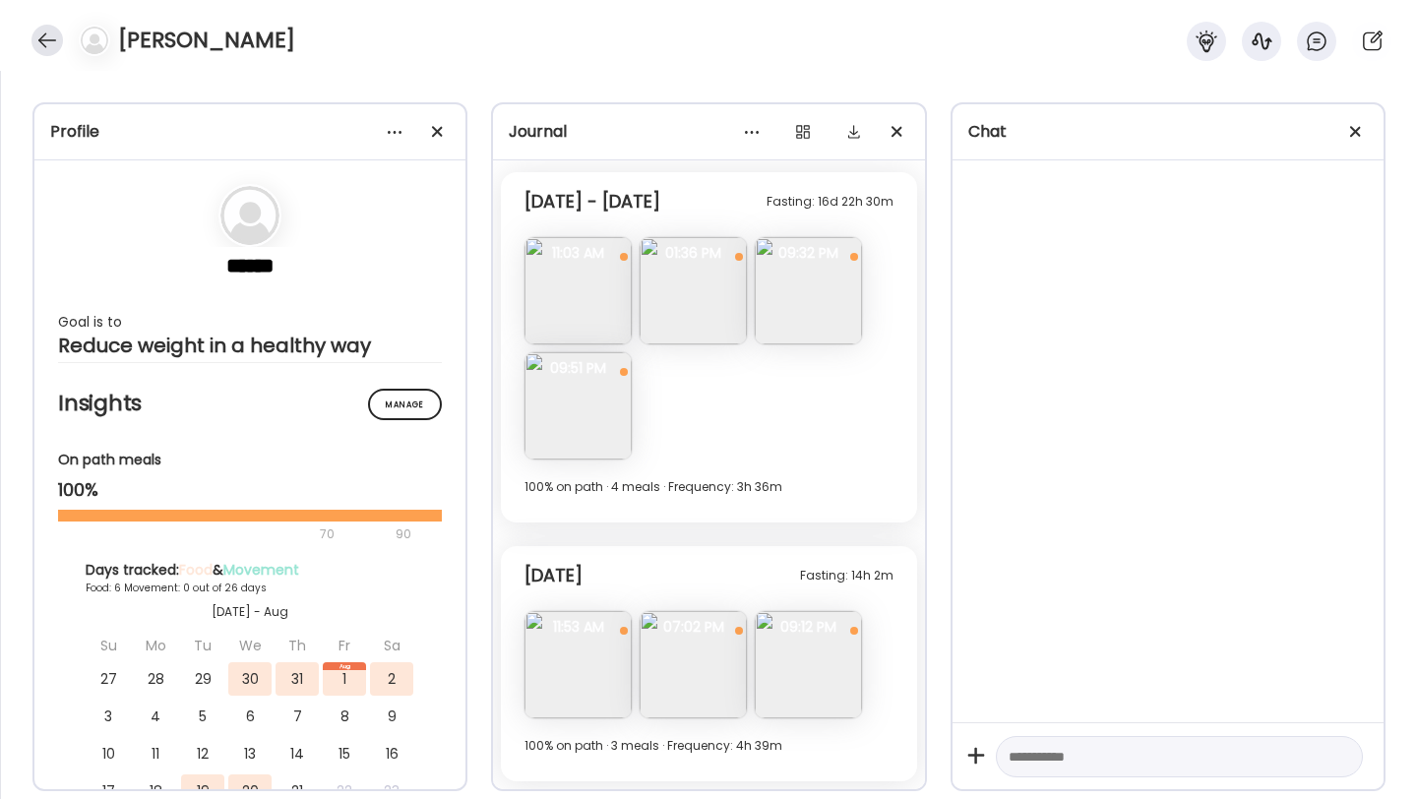
click at [49, 42] on div at bounding box center [46, 40] width 31 height 31
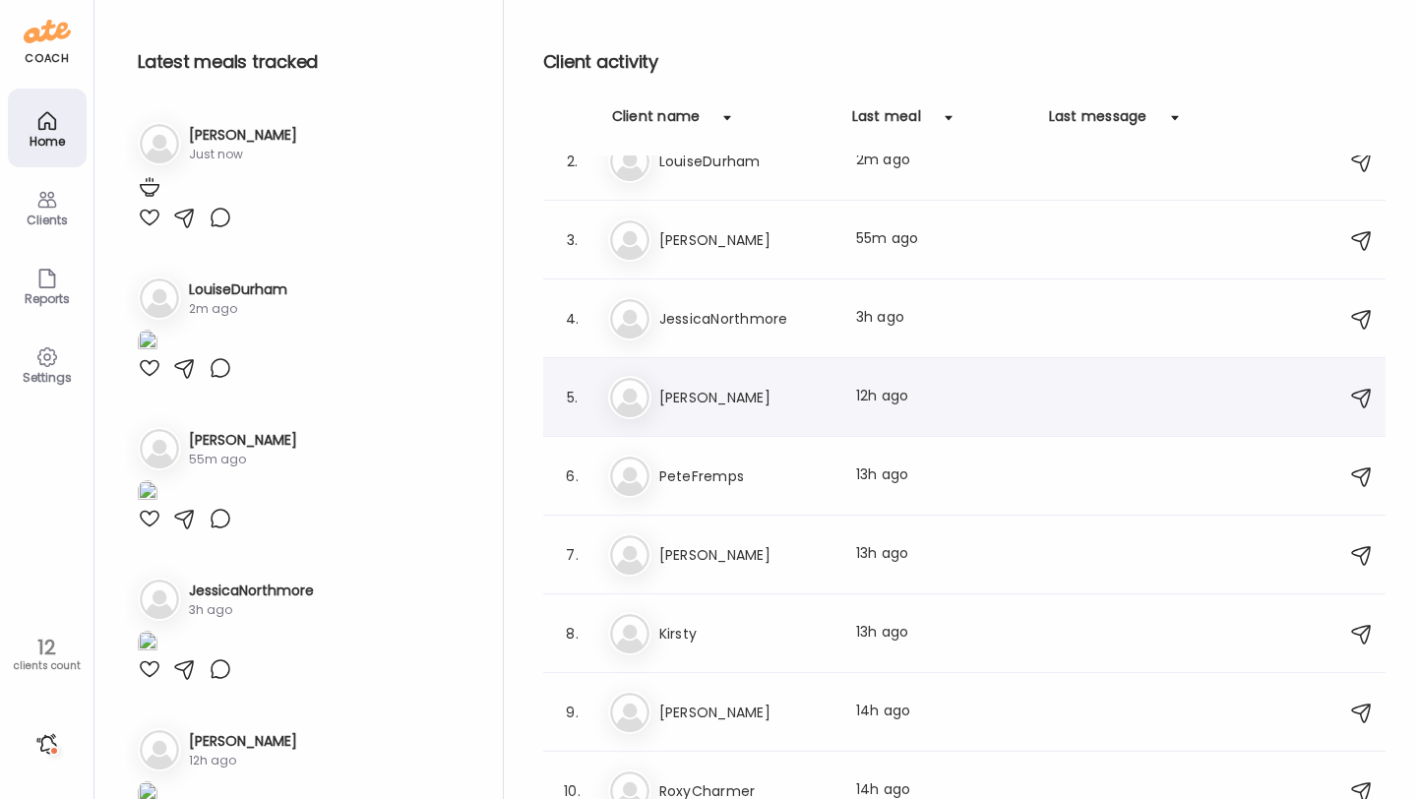
scroll to position [147, 0]
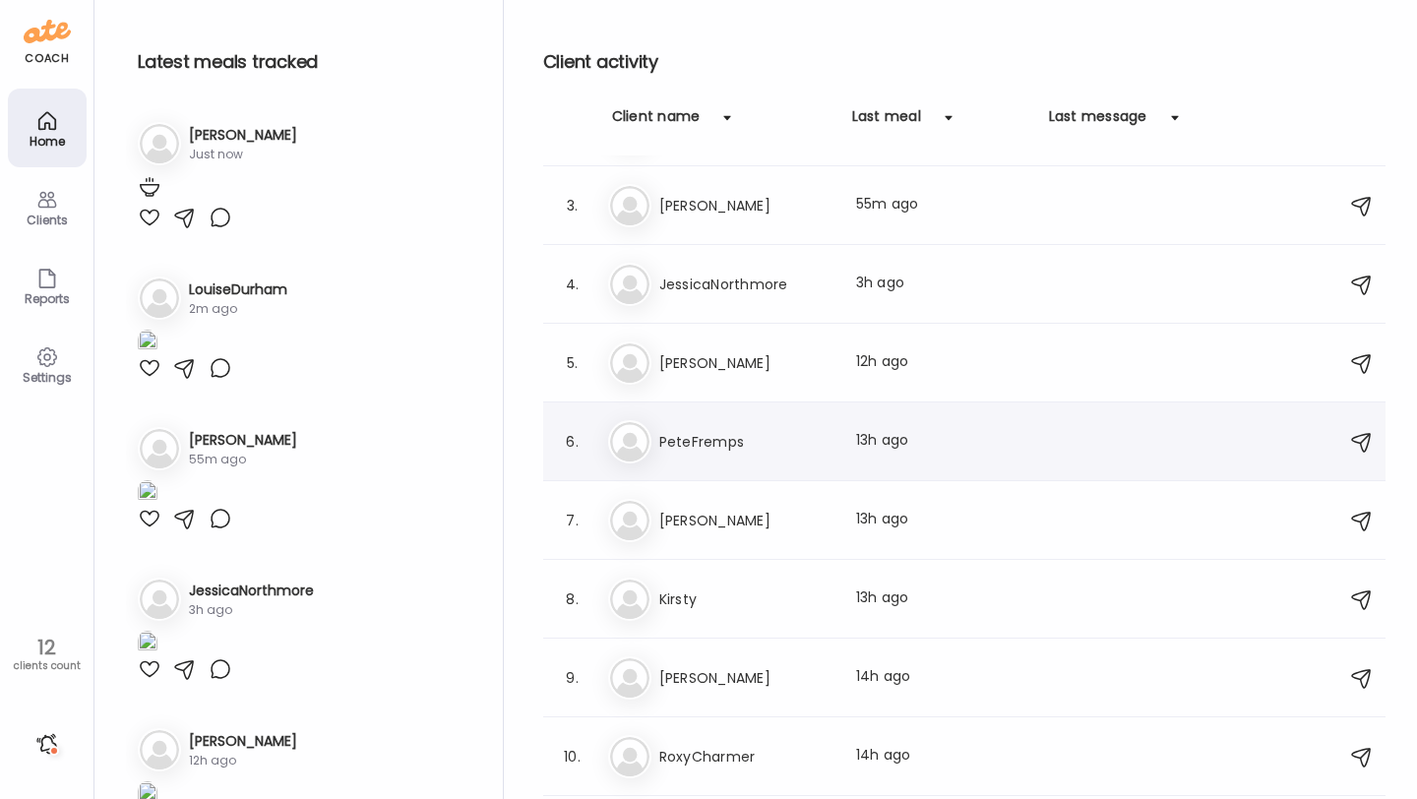
click at [729, 468] on div "6. Pe PeteFremps Last meal: 13h ago" at bounding box center [964, 442] width 842 height 79
click at [726, 439] on h3 "PeteFremps" at bounding box center [745, 442] width 173 height 24
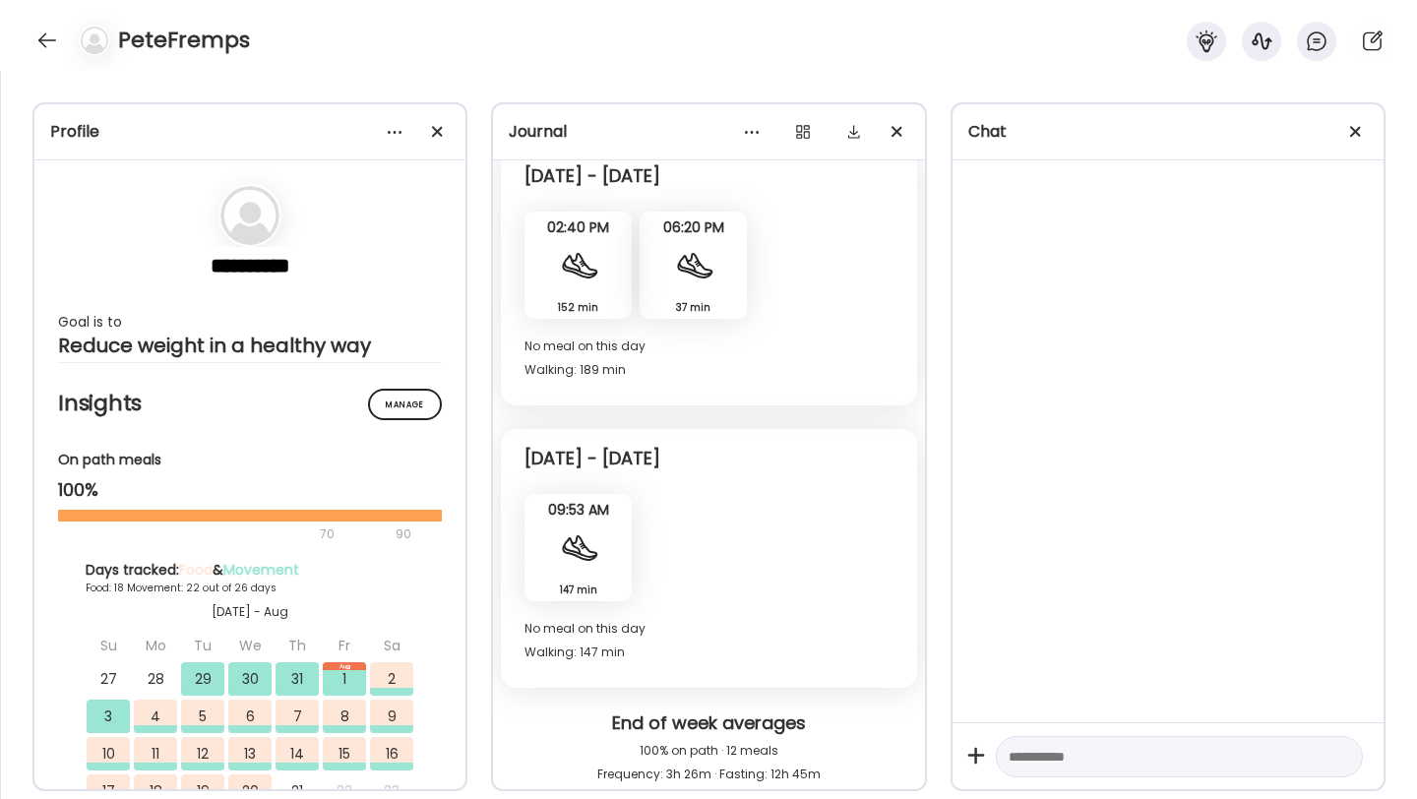
scroll to position [11147, 0]
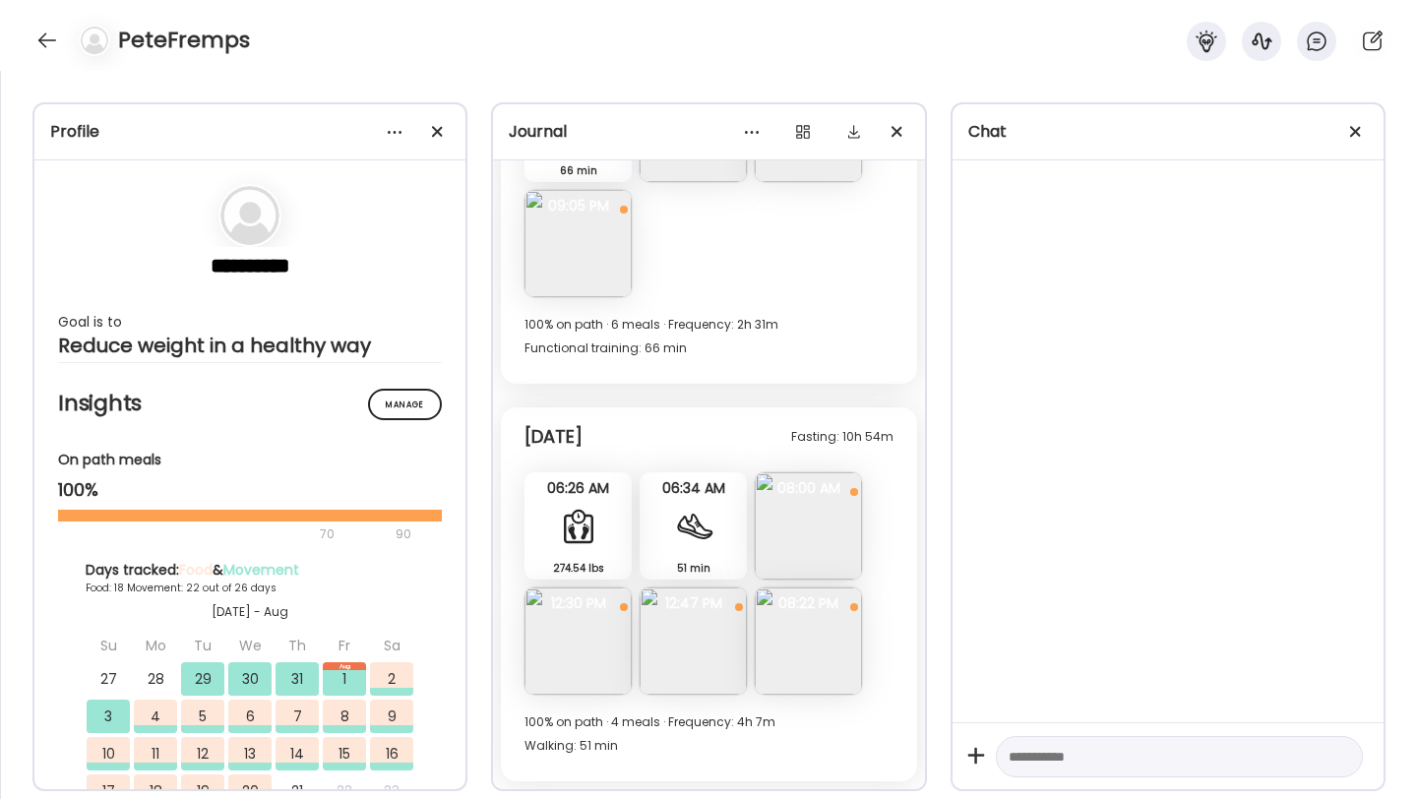
click at [832, 655] on img at bounding box center [808, 641] width 107 height 107
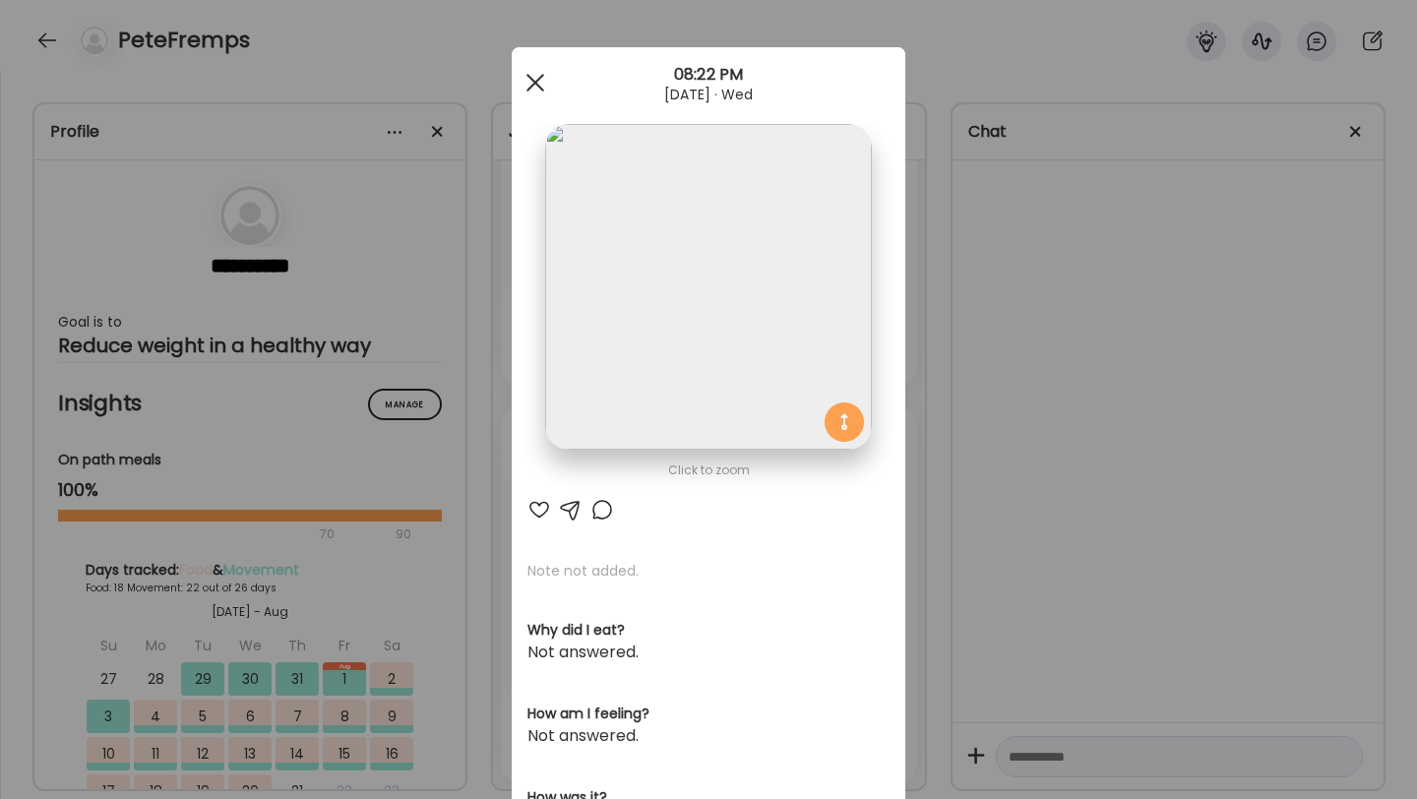
click at [529, 91] on div at bounding box center [535, 82] width 39 height 39
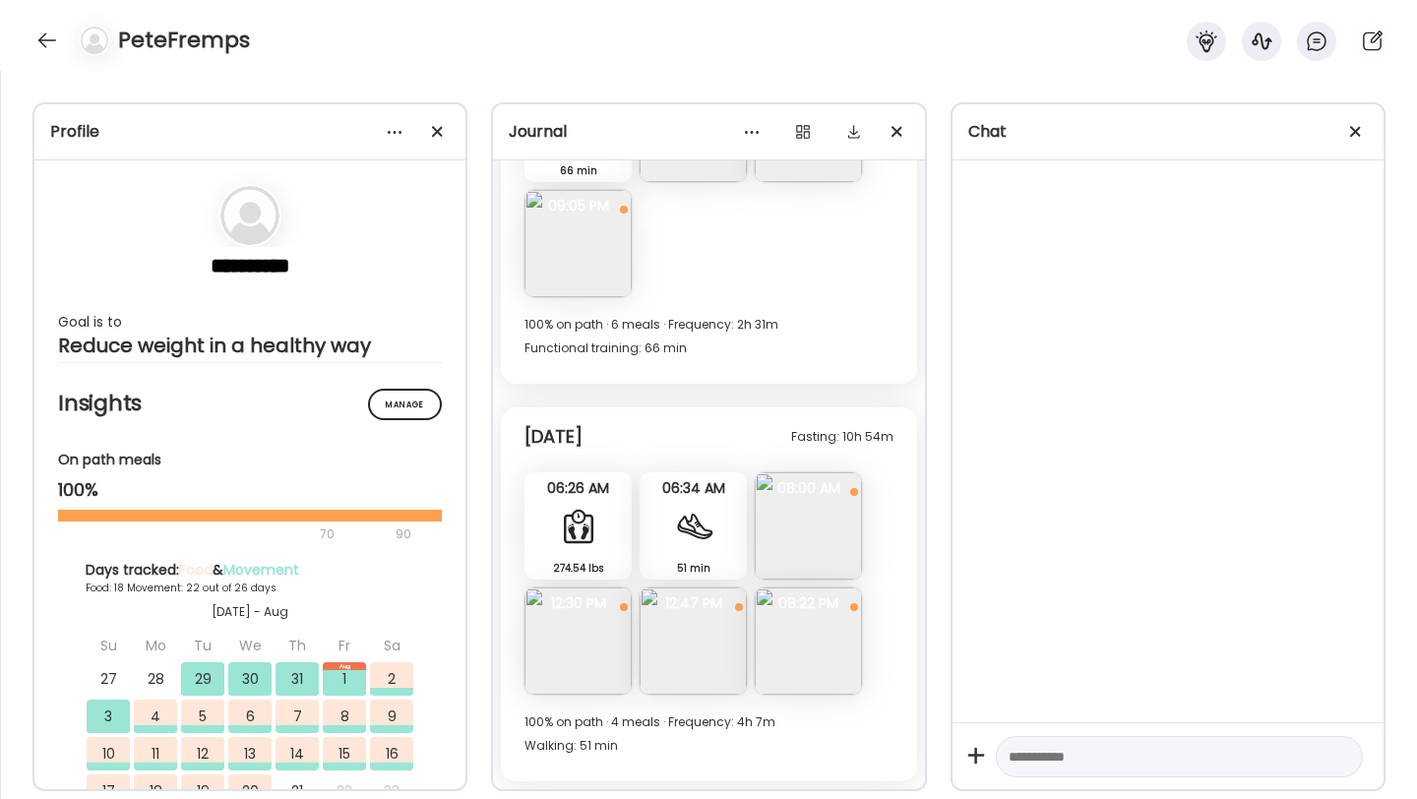
click at [61, 47] on div "PeteFremps" at bounding box center [708, 35] width 1417 height 71
click at [46, 44] on div at bounding box center [46, 40] width 31 height 31
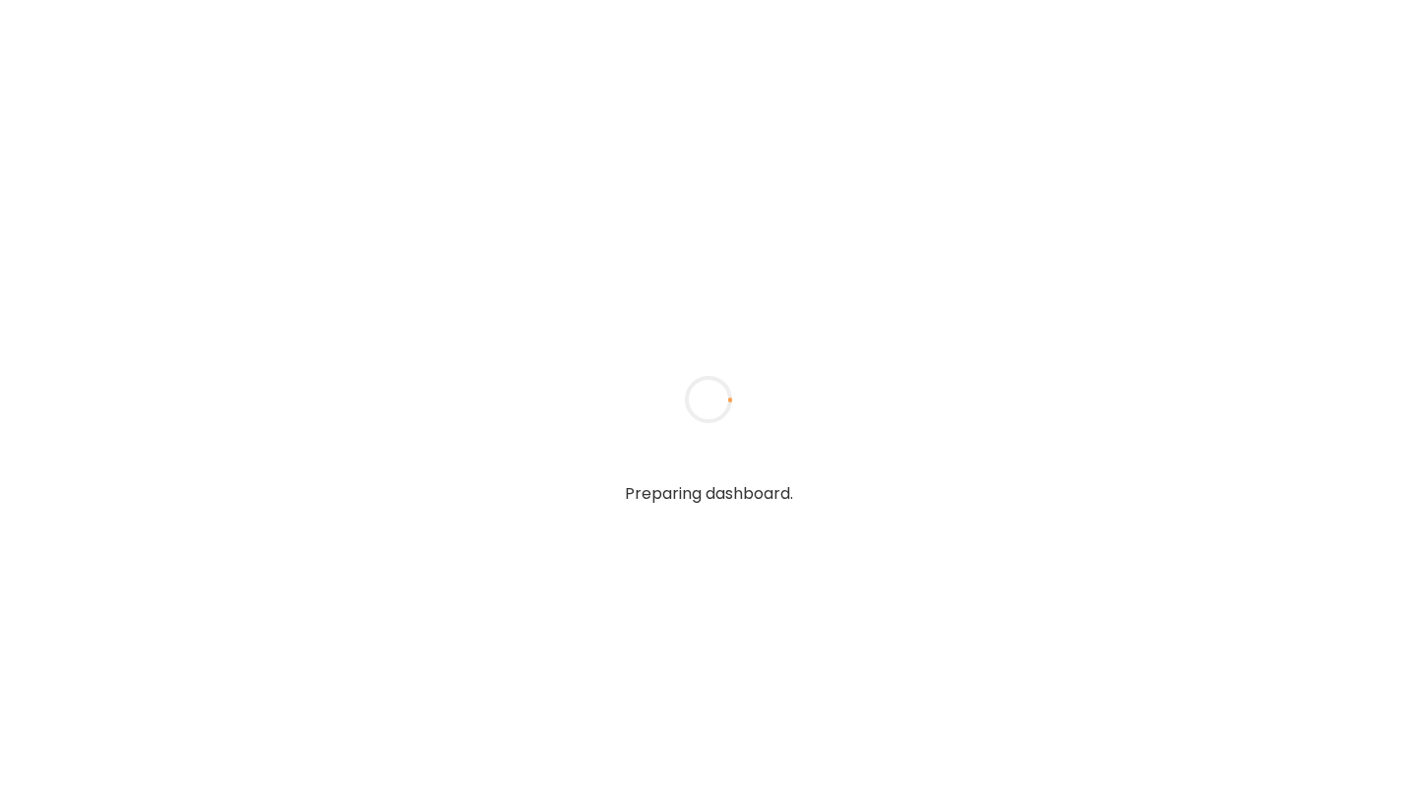
type input "**********"
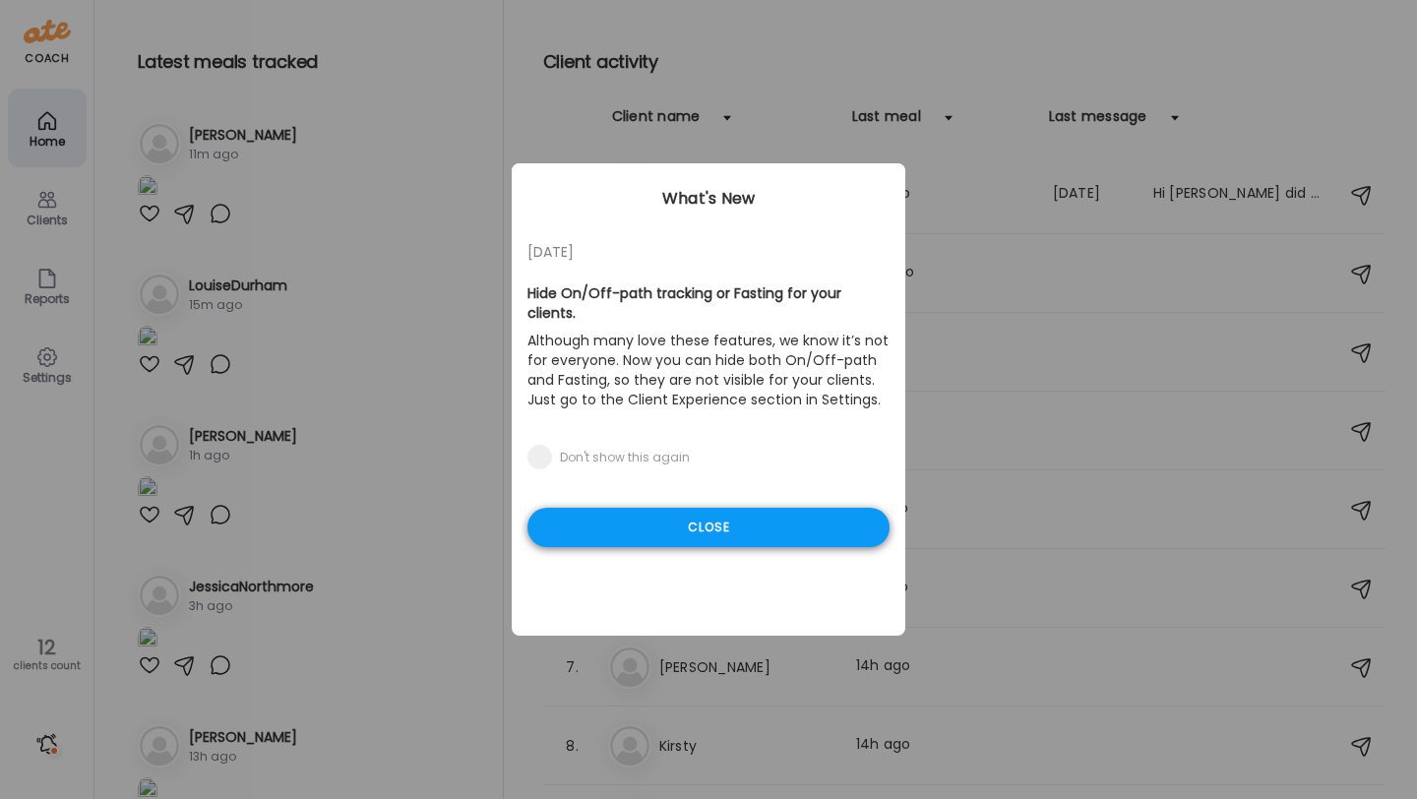
click at [641, 513] on div "Close" at bounding box center [709, 527] width 362 height 39
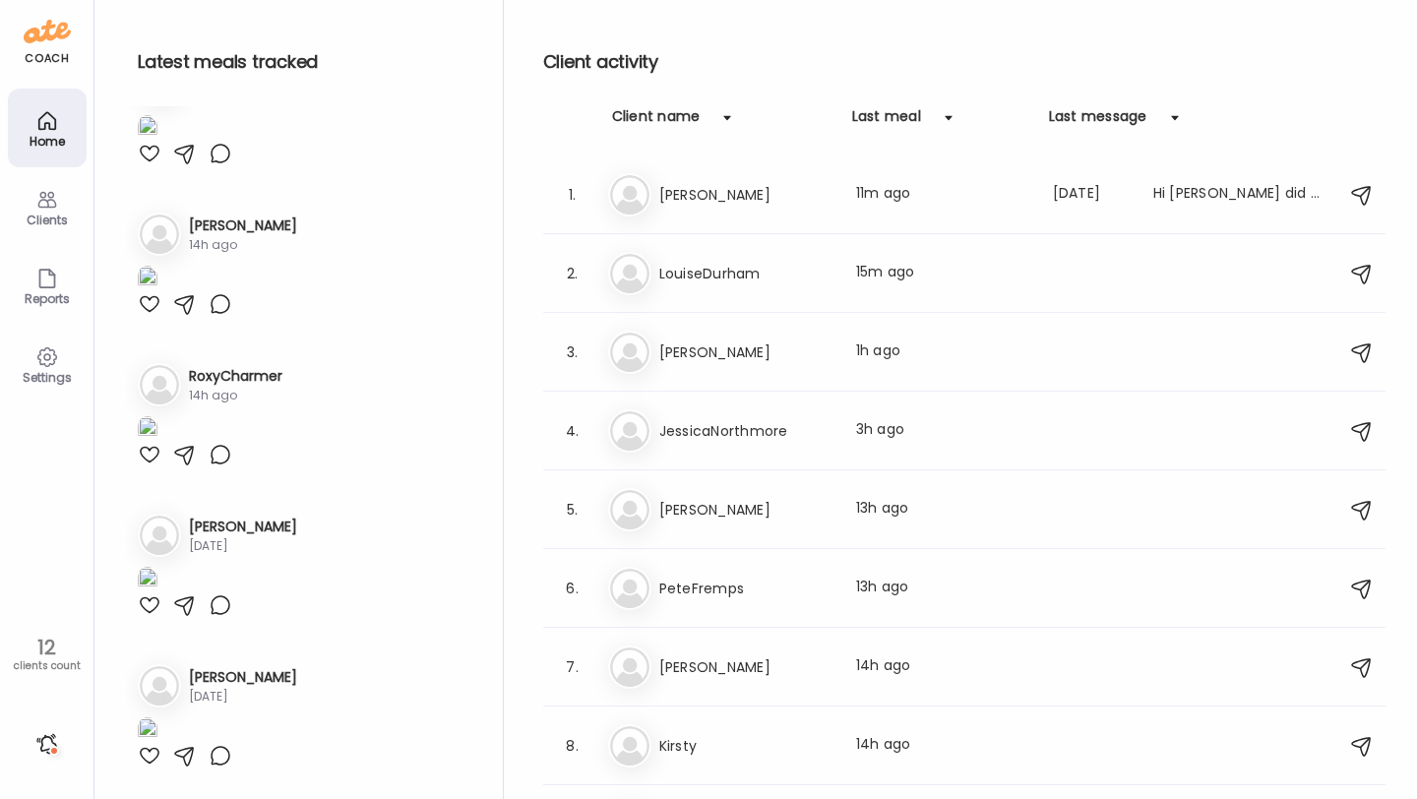
scroll to position [2244, 0]
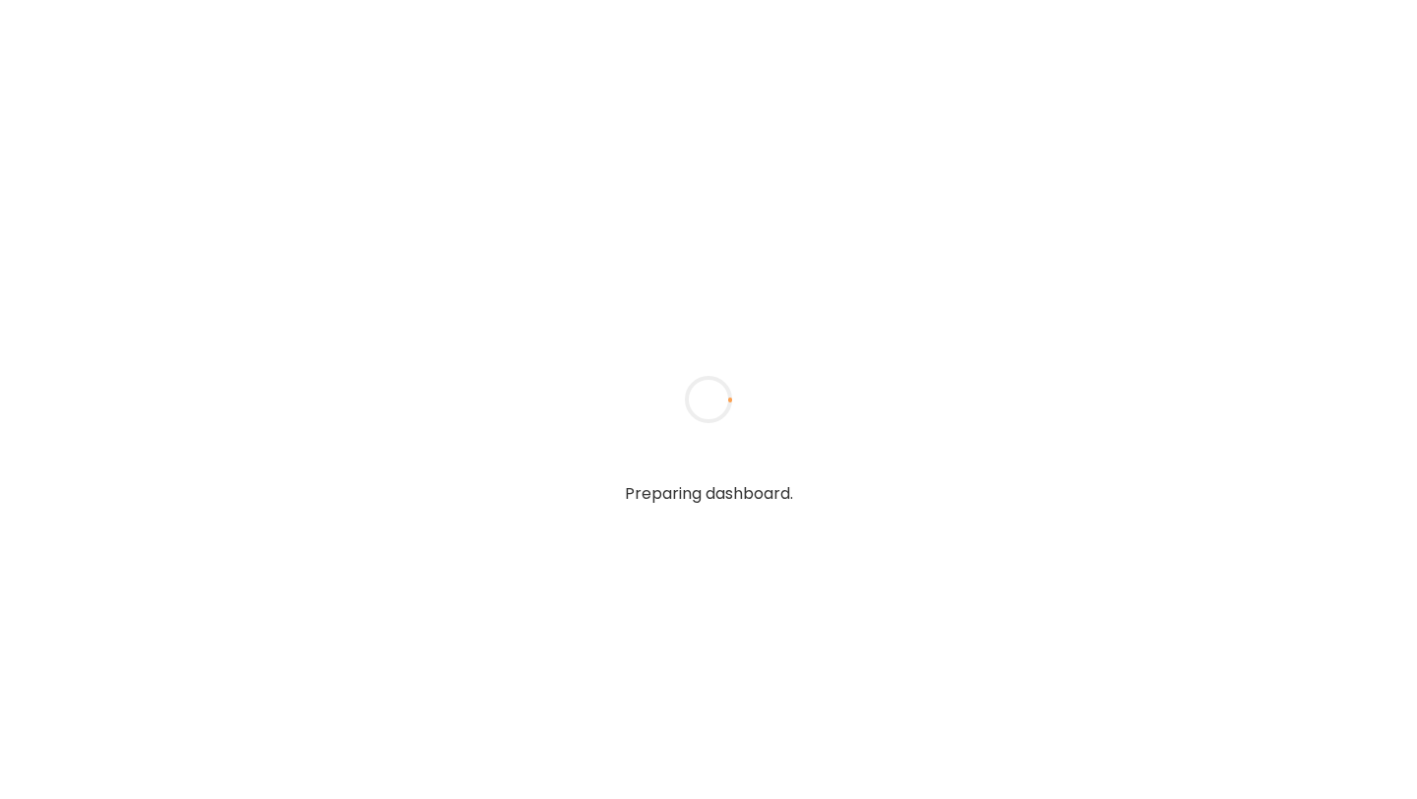
type input "**********"
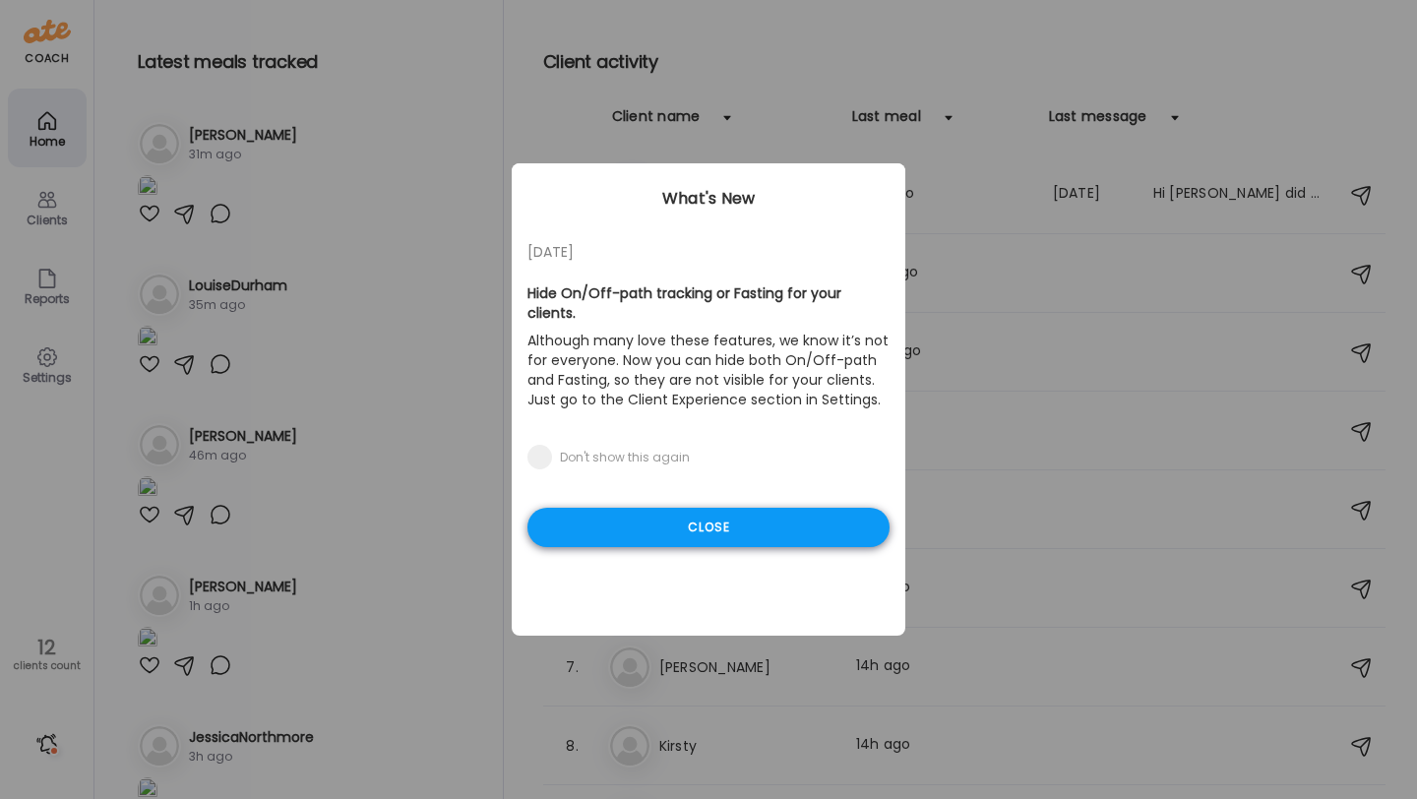
click at [707, 515] on div "Close" at bounding box center [709, 527] width 362 height 39
